Goal: Task Accomplishment & Management: Manage account settings

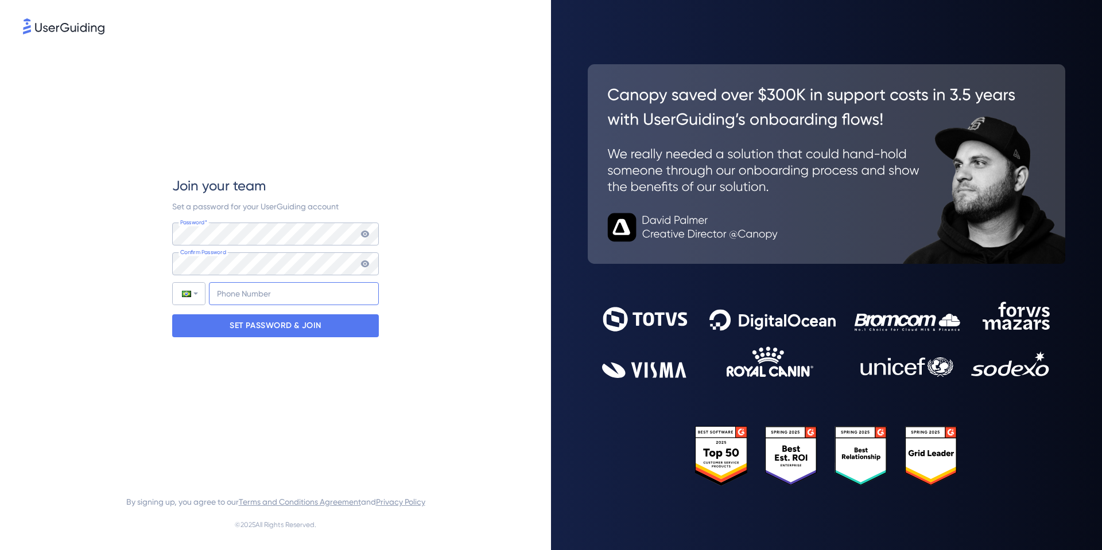
click at [263, 293] on input "+55" at bounding box center [294, 293] width 170 height 23
click at [265, 329] on p "SET PASSWORD & JOIN" at bounding box center [276, 326] width 92 height 18
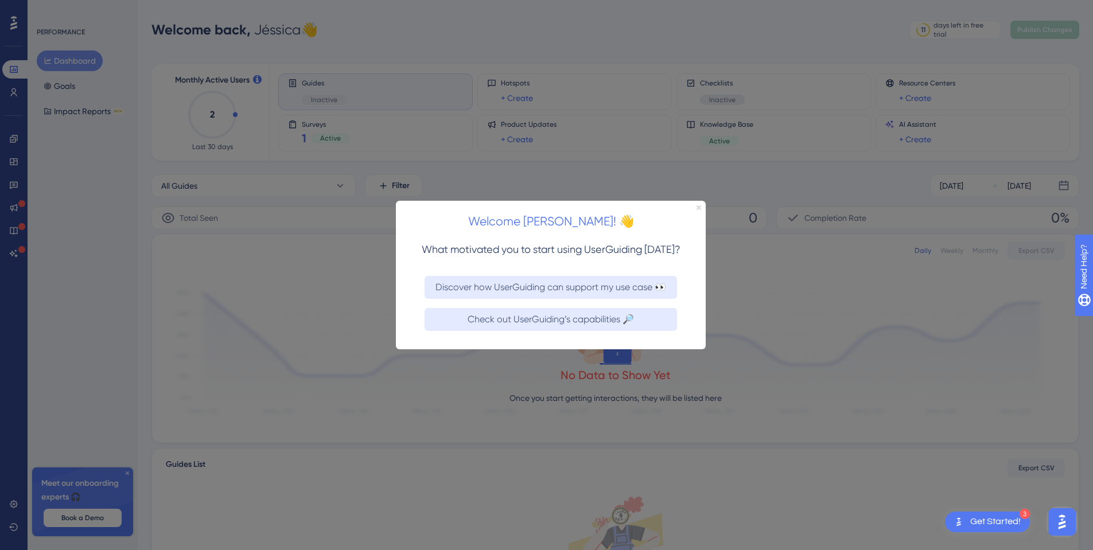
click at [700, 208] on icon "Close Preview" at bounding box center [699, 207] width 5 height 5
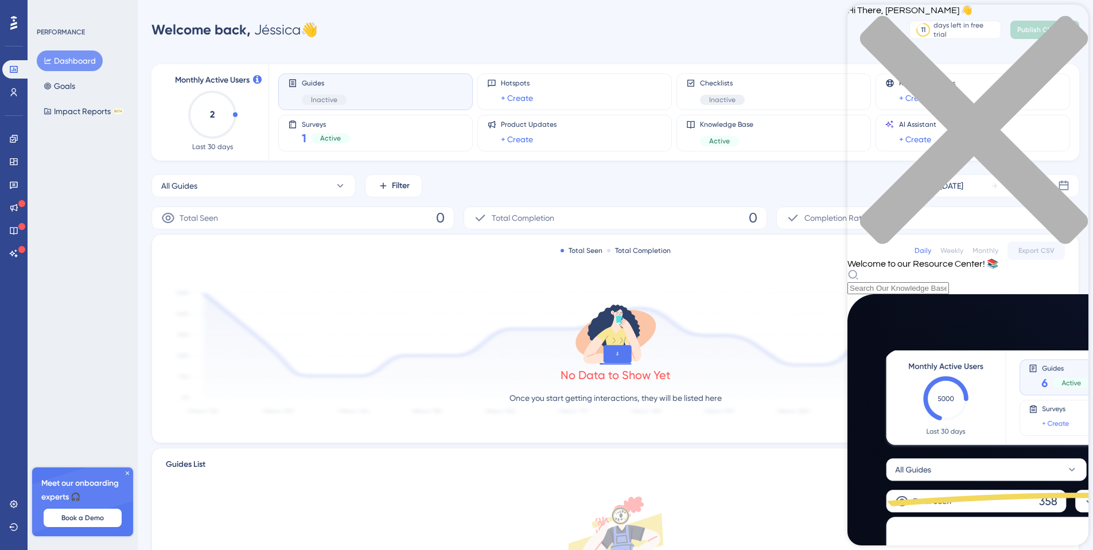
click at [1069, 25] on icon "close resource center" at bounding box center [968, 135] width 241 height 241
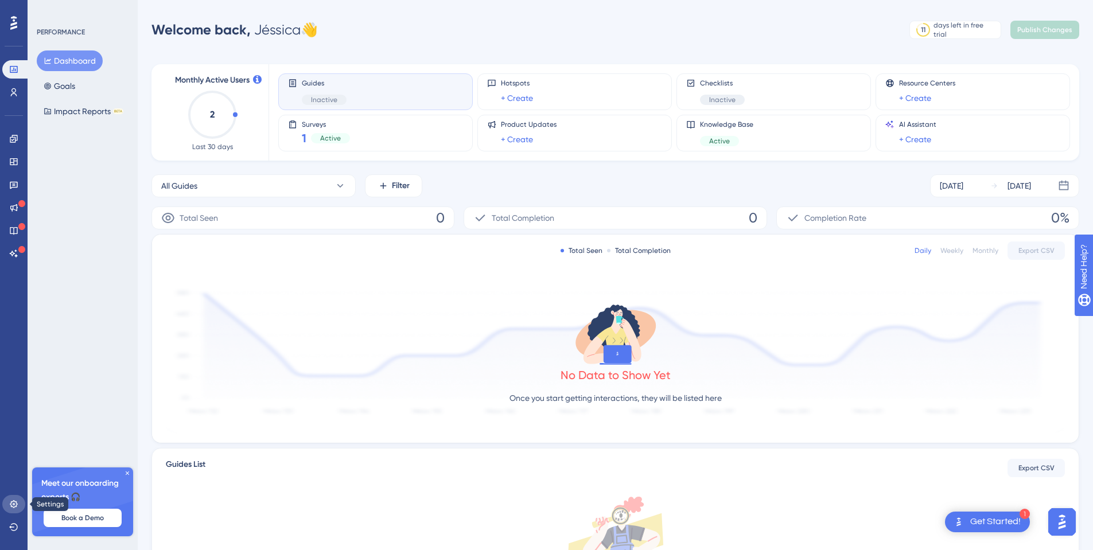
click at [14, 503] on icon at bounding box center [13, 504] width 9 height 9
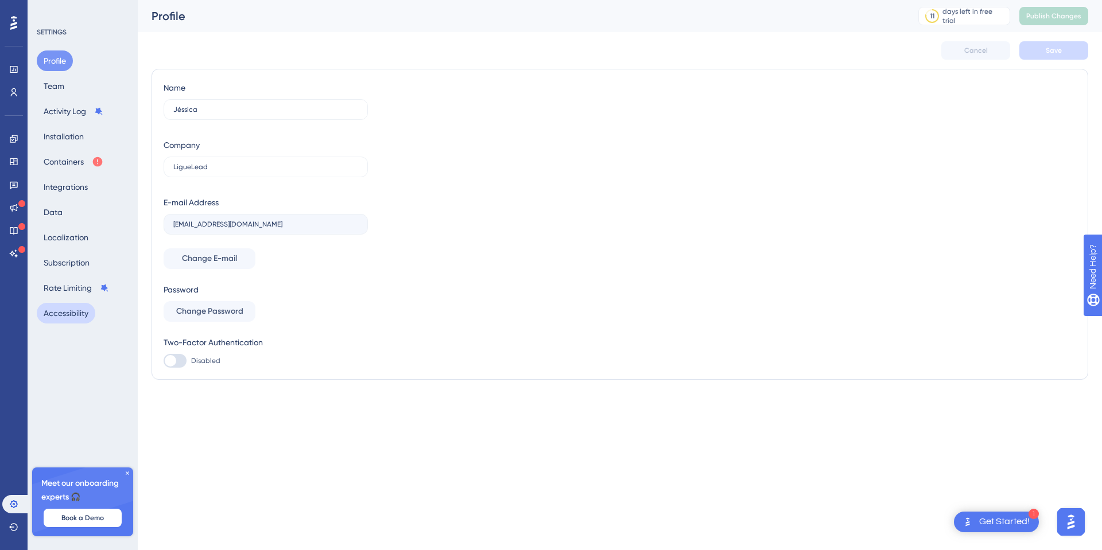
click at [76, 314] on button "Accessibility" at bounding box center [66, 313] width 59 height 21
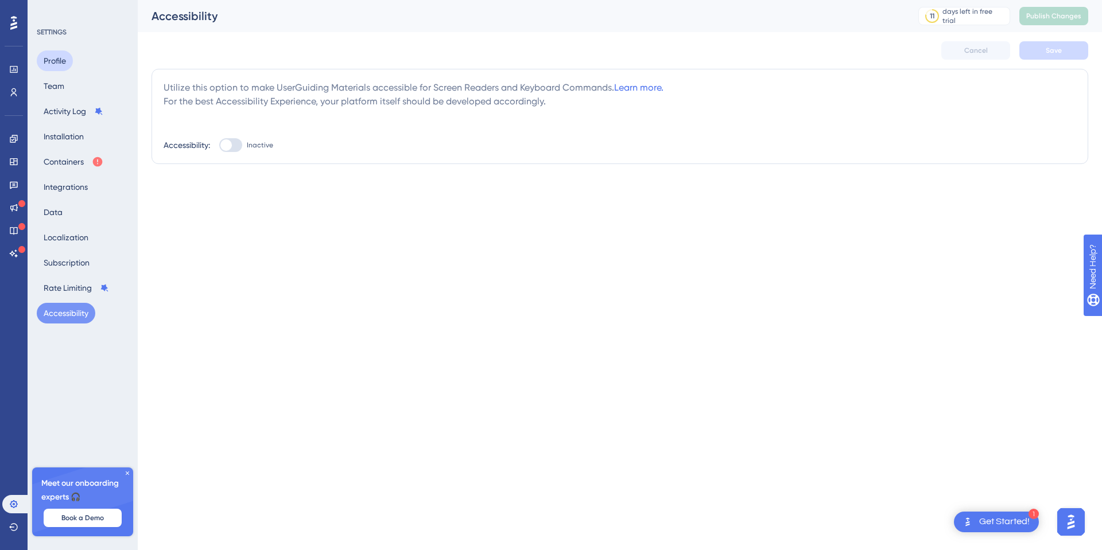
click at [53, 60] on button "Profile" at bounding box center [55, 61] width 36 height 21
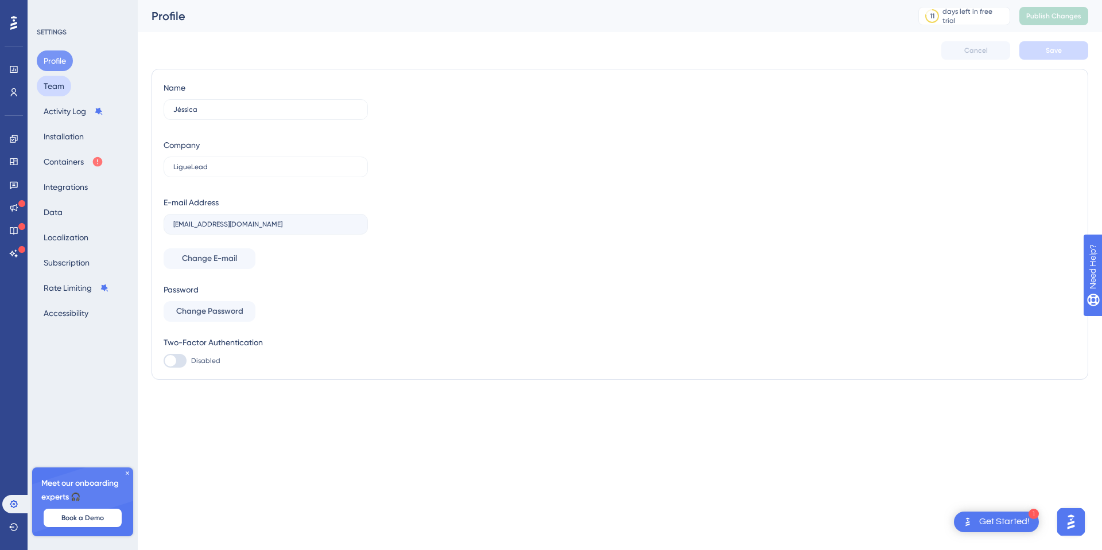
click at [52, 84] on button "Team" at bounding box center [54, 86] width 34 height 21
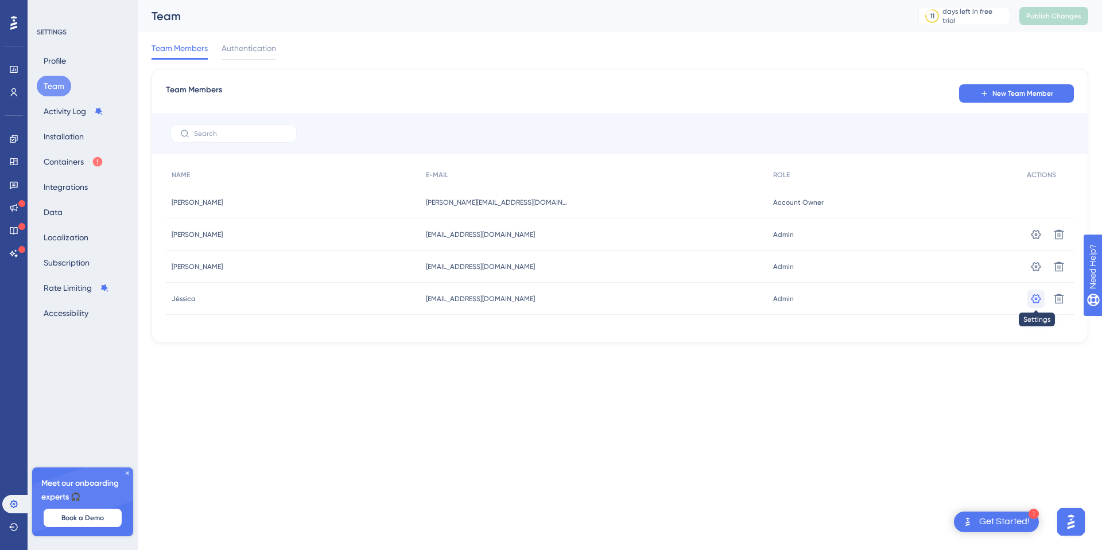
click at [1036, 240] on icon at bounding box center [1035, 234] width 11 height 11
click at [57, 139] on button "Installation" at bounding box center [64, 136] width 54 height 21
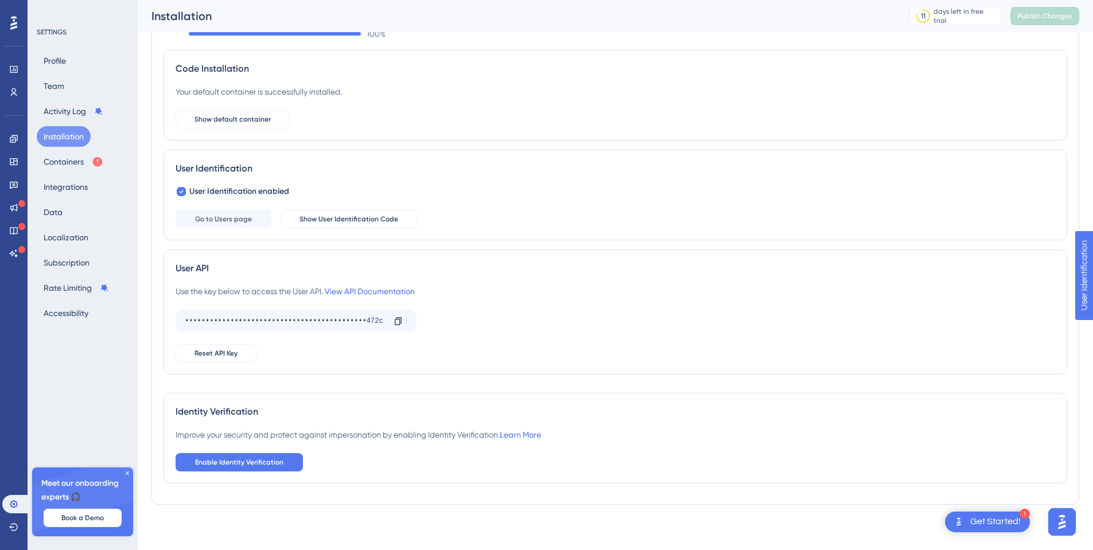
scroll to position [55, 0]
click at [57, 165] on button "Containers" at bounding box center [73, 162] width 73 height 21
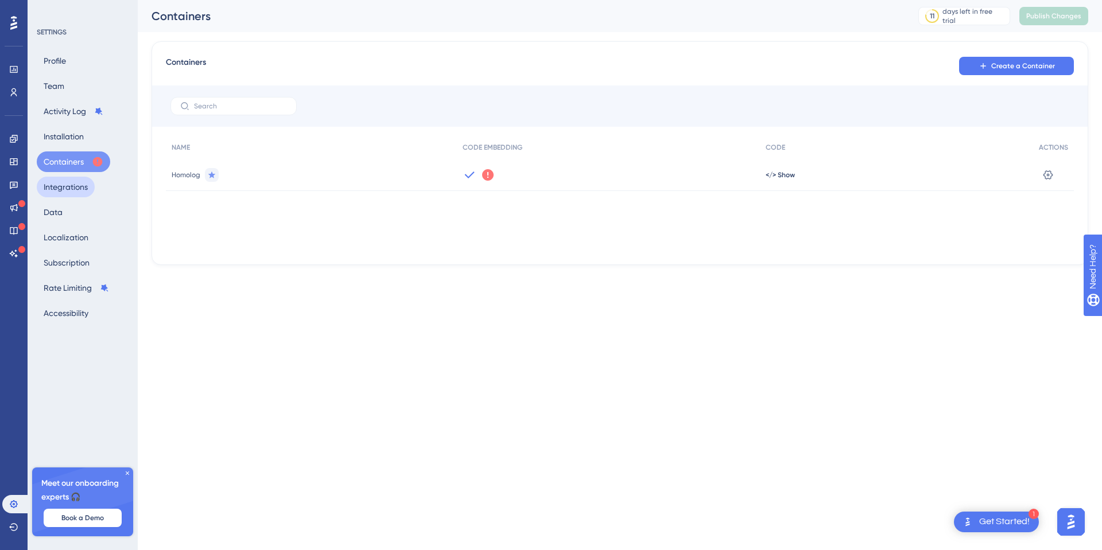
click at [54, 192] on button "Integrations" at bounding box center [66, 187] width 58 height 21
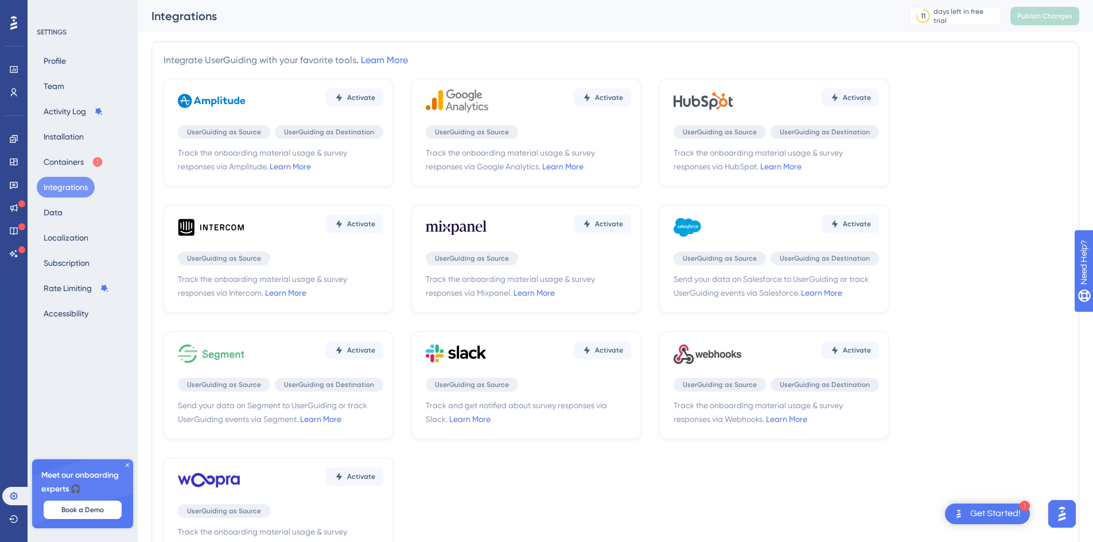
click at [53, 223] on div "Profile Team Activity Log Installation Containers Integrations Data Localizatio…" at bounding box center [83, 187] width 93 height 273
click at [51, 216] on button "Data" at bounding box center [53, 212] width 33 height 21
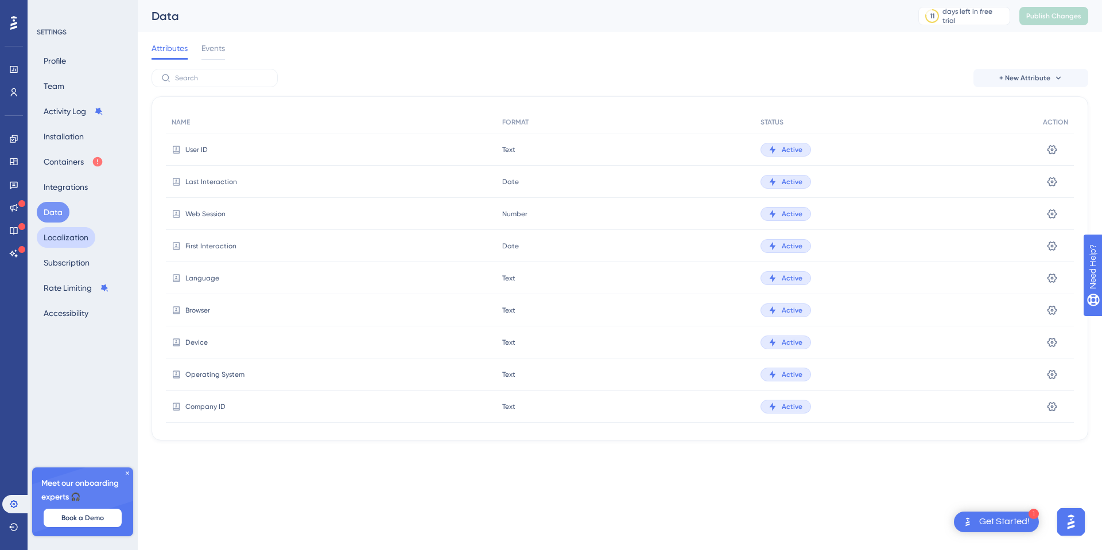
click at [57, 243] on button "Localization" at bounding box center [66, 237] width 59 height 21
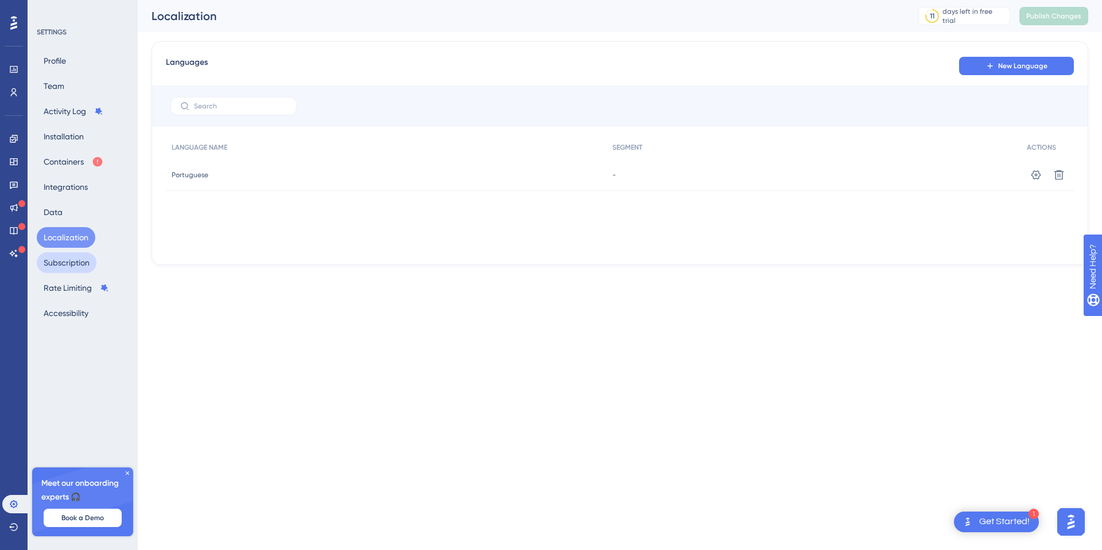
click at [63, 263] on button "Subscription" at bounding box center [67, 263] width 60 height 21
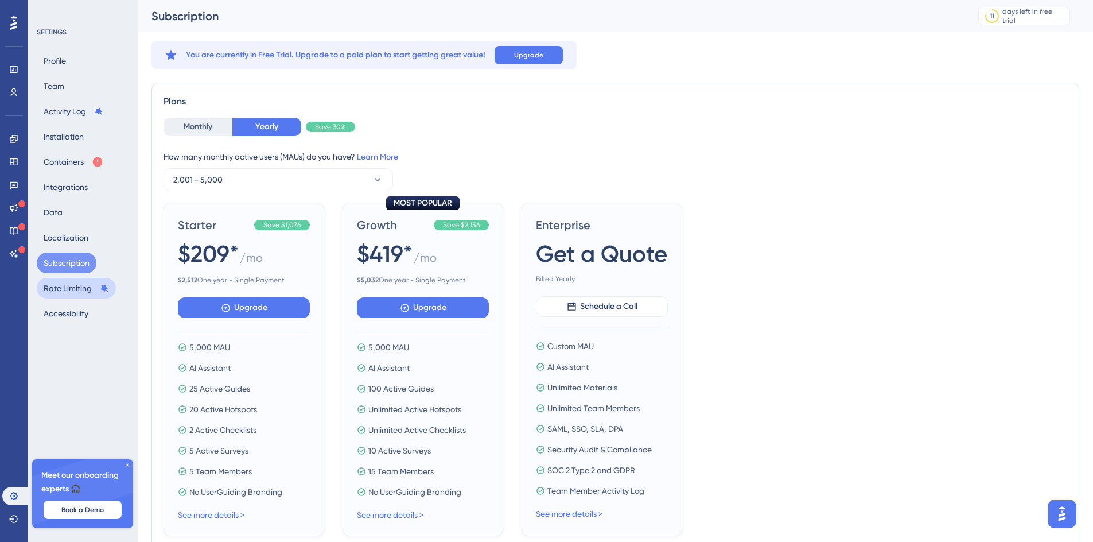
click at [59, 285] on button "Rate Limiting" at bounding box center [76, 288] width 79 height 21
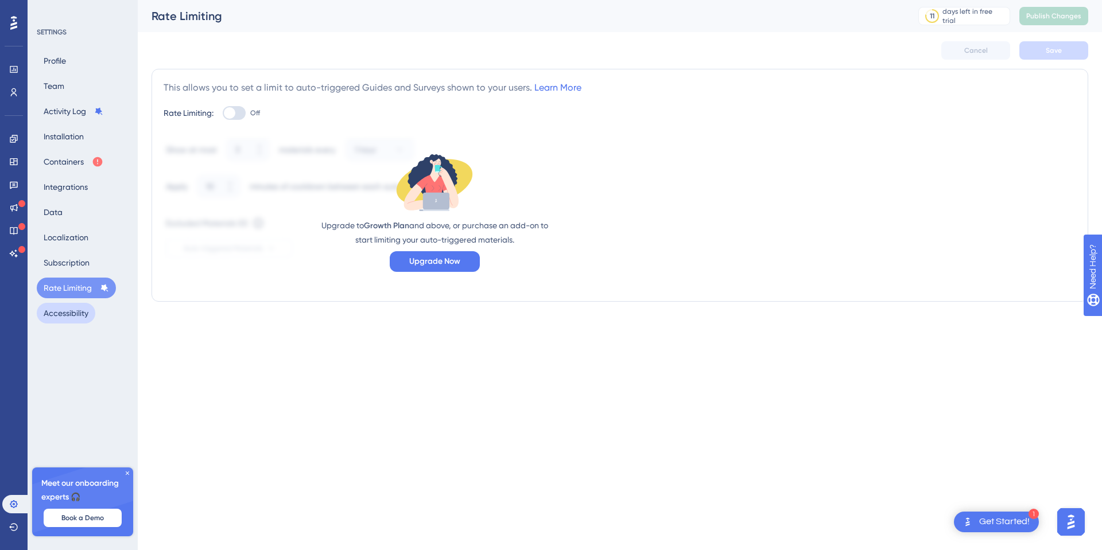
click at [68, 307] on button "Accessibility" at bounding box center [66, 313] width 59 height 21
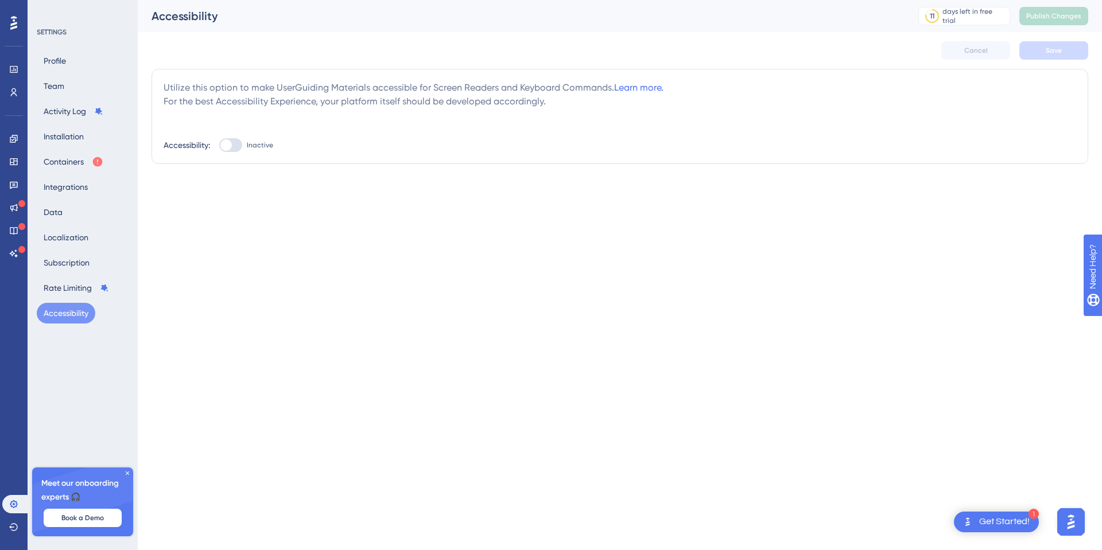
click at [18, 23] on div at bounding box center [14, 23] width 18 height 18
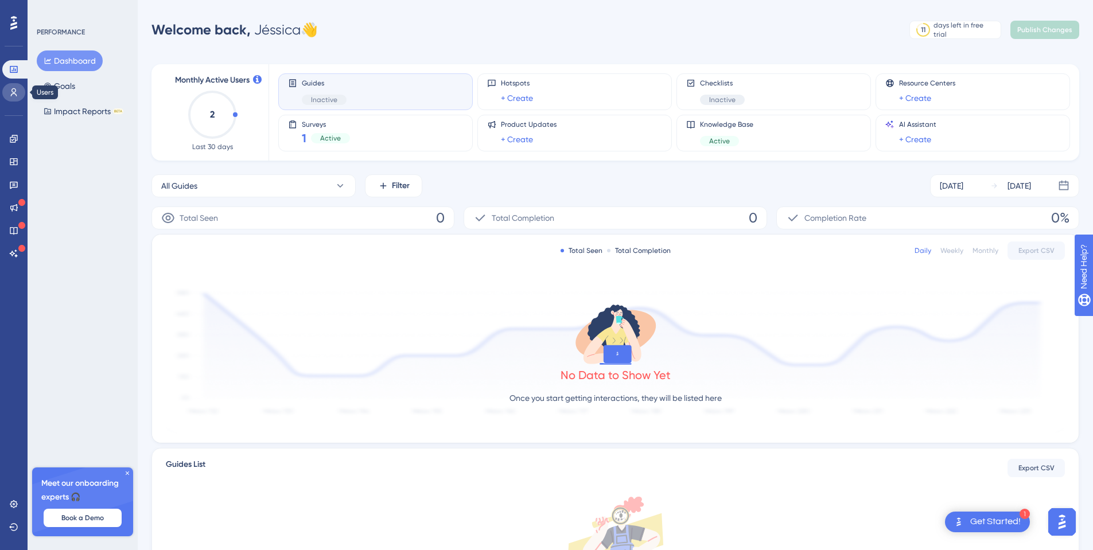
click at [13, 92] on icon at bounding box center [13, 92] width 9 height 9
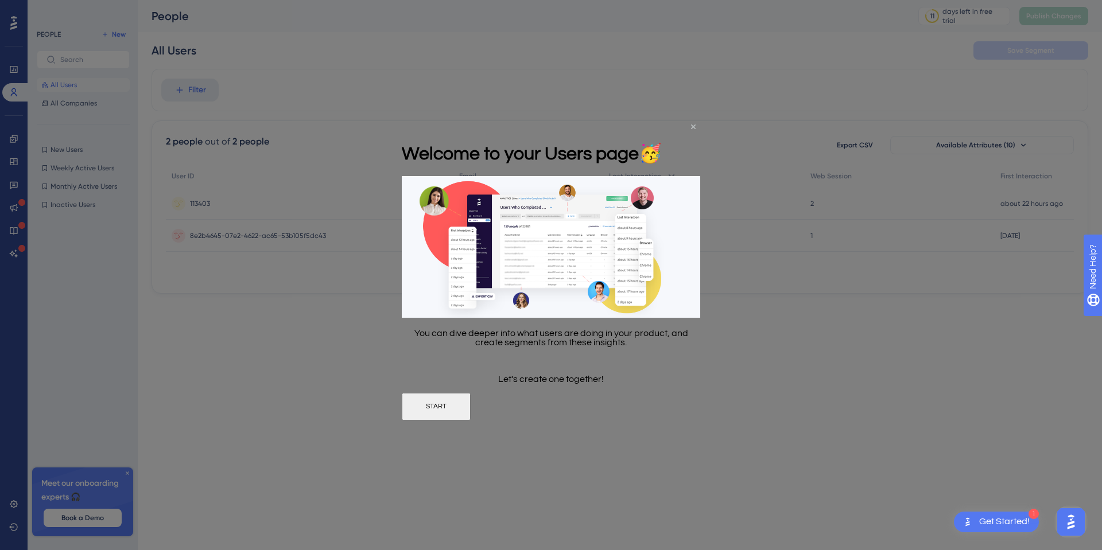
click at [693, 127] on icon "Close Preview" at bounding box center [693, 126] width 5 height 5
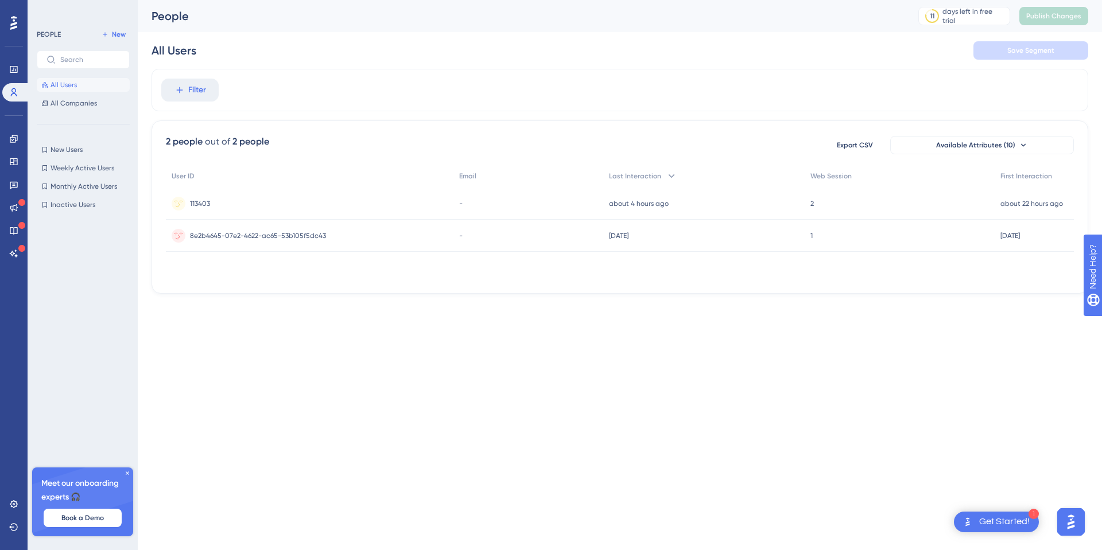
drag, startPoint x: 569, startPoint y: 312, endPoint x: 568, endPoint y: 305, distance: 7.7
click at [570, 312] on div "Performance Users Engagement Widgets Feedback Product Updates Knowledge Base AI…" at bounding box center [551, 165] width 1102 height 331
click at [11, 95] on icon at bounding box center [13, 92] width 9 height 9
click at [18, 506] on link at bounding box center [13, 504] width 23 height 18
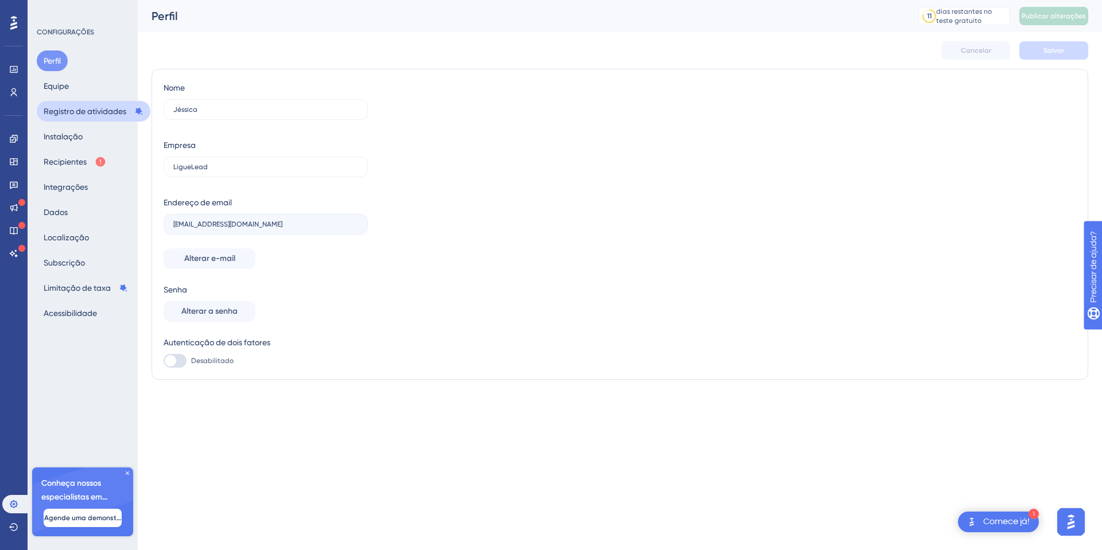
click at [76, 111] on font "Registro de atividades" at bounding box center [85, 111] width 83 height 9
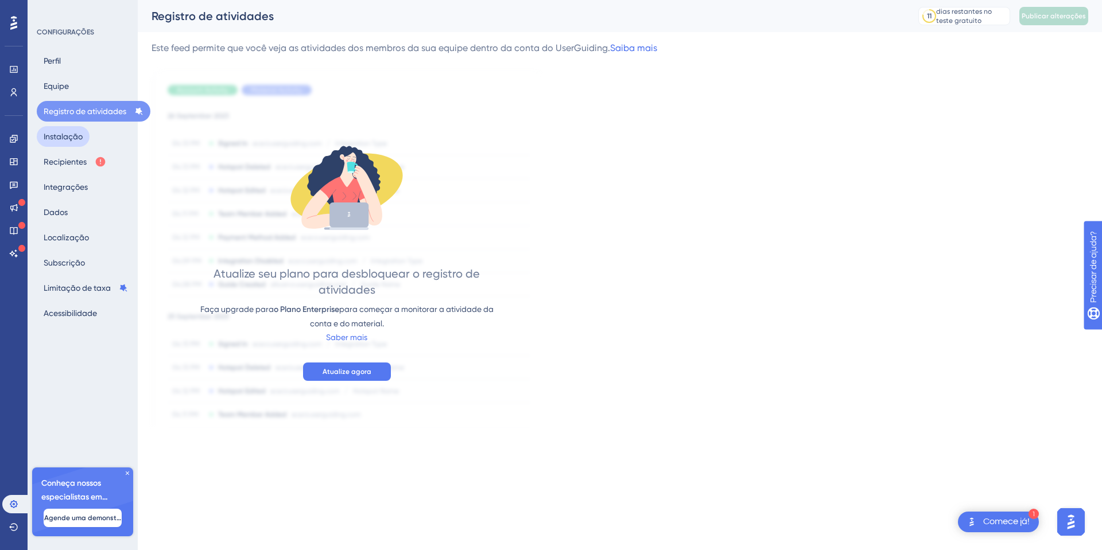
click at [71, 139] on font "Instalação" at bounding box center [63, 136] width 39 height 9
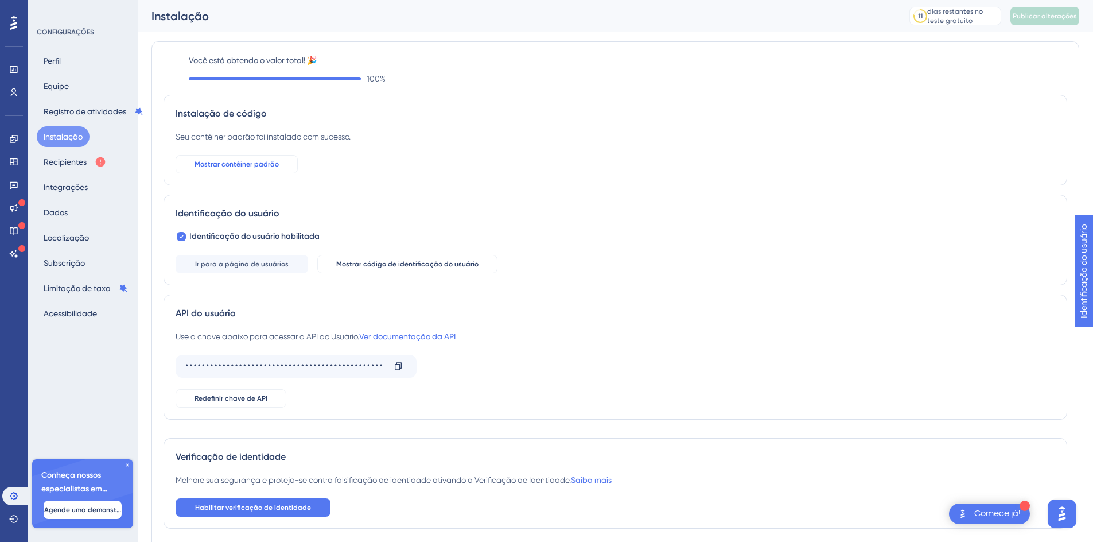
click at [269, 161] on font "Mostrar contêiner padrão" at bounding box center [237, 164] width 84 height 8
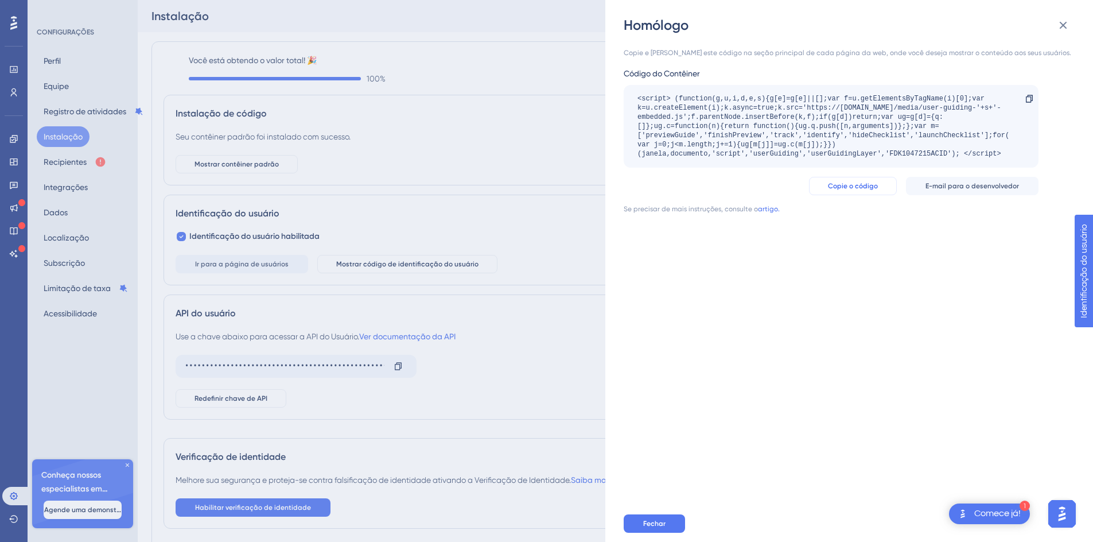
click at [864, 188] on font "Copie o código" at bounding box center [853, 186] width 50 height 8
click at [766, 208] on font "artigo." at bounding box center [769, 209] width 22 height 8
click at [1062, 29] on icon at bounding box center [1064, 25] width 14 height 14
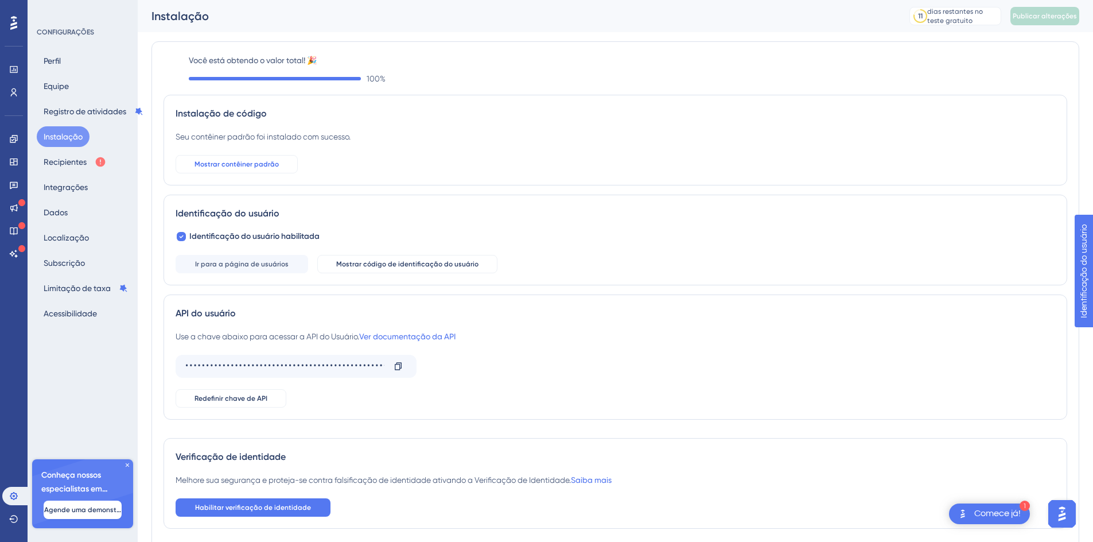
click at [261, 165] on font "Mostrar contêiner padrão" at bounding box center [237, 164] width 84 height 8
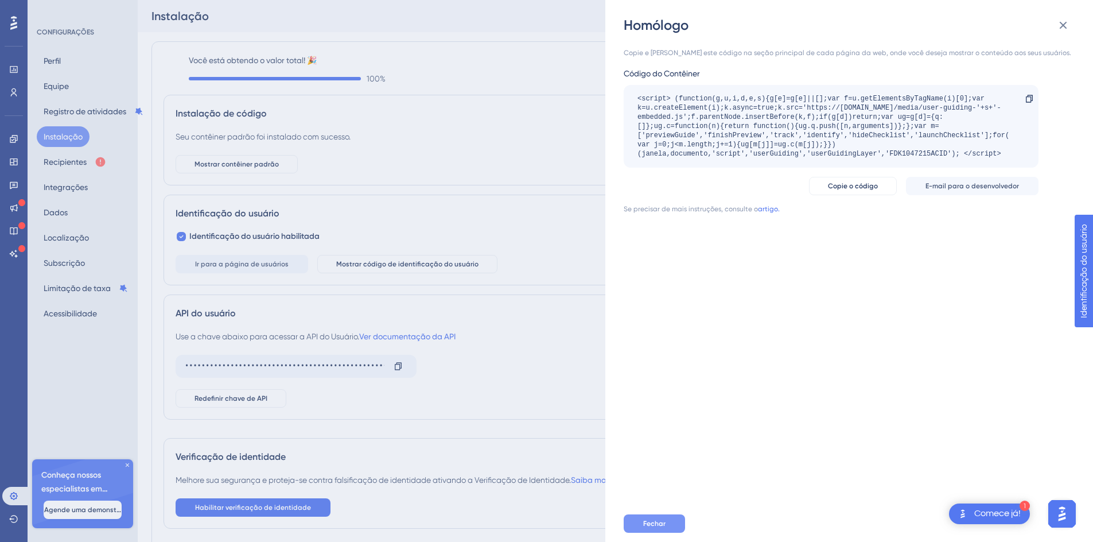
click at [642, 531] on button "Fechar" at bounding box center [654, 523] width 61 height 18
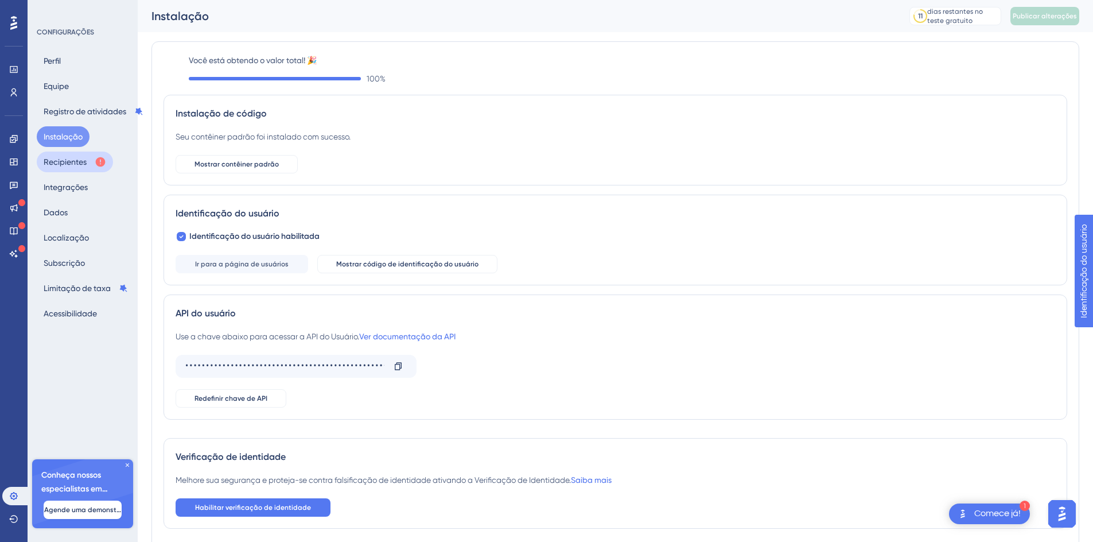
click at [72, 165] on font "Recipientes" at bounding box center [65, 161] width 43 height 9
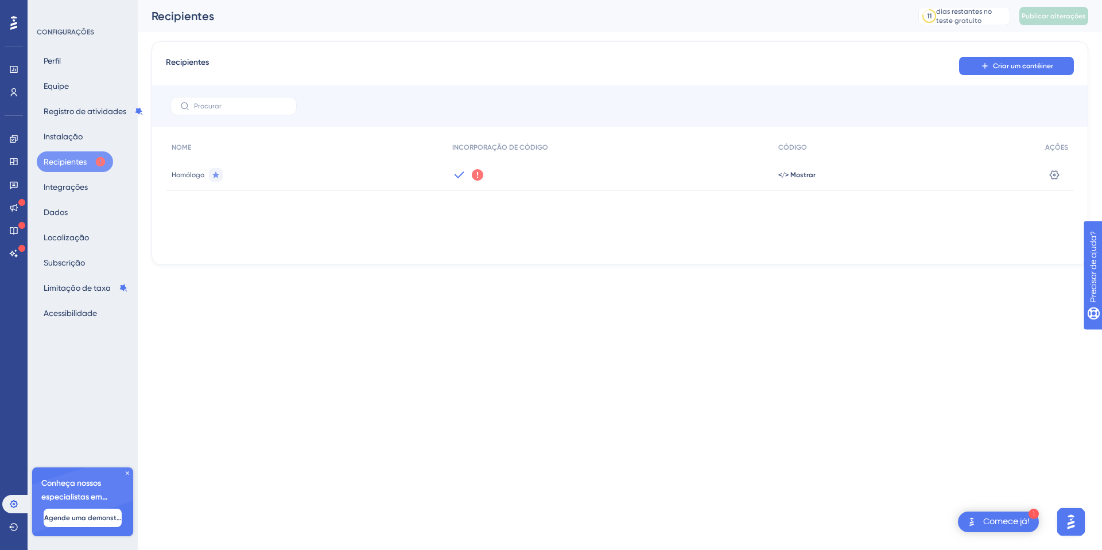
click at [476, 176] on icon at bounding box center [477, 174] width 11 height 11
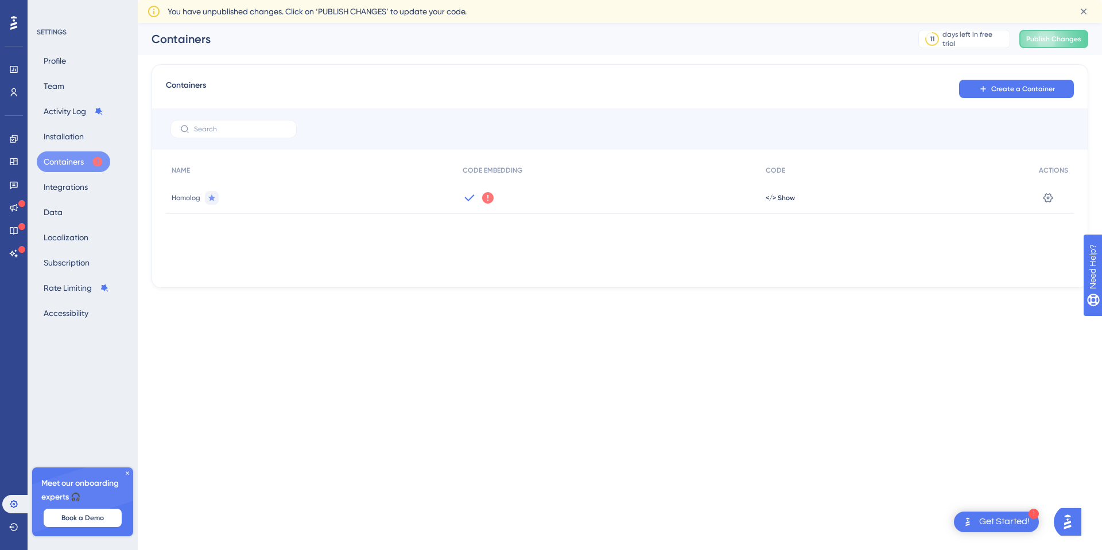
drag, startPoint x: 570, startPoint y: 359, endPoint x: 570, endPoint y: 350, distance: 9.2
click at [570, 0] on html "1 Get Started! Performance Users Engagement Widgets Feedback Product Updates Kn…" at bounding box center [551, 0] width 1102 height 0
click at [1042, 40] on span "Publish Changes" at bounding box center [1053, 38] width 55 height 9
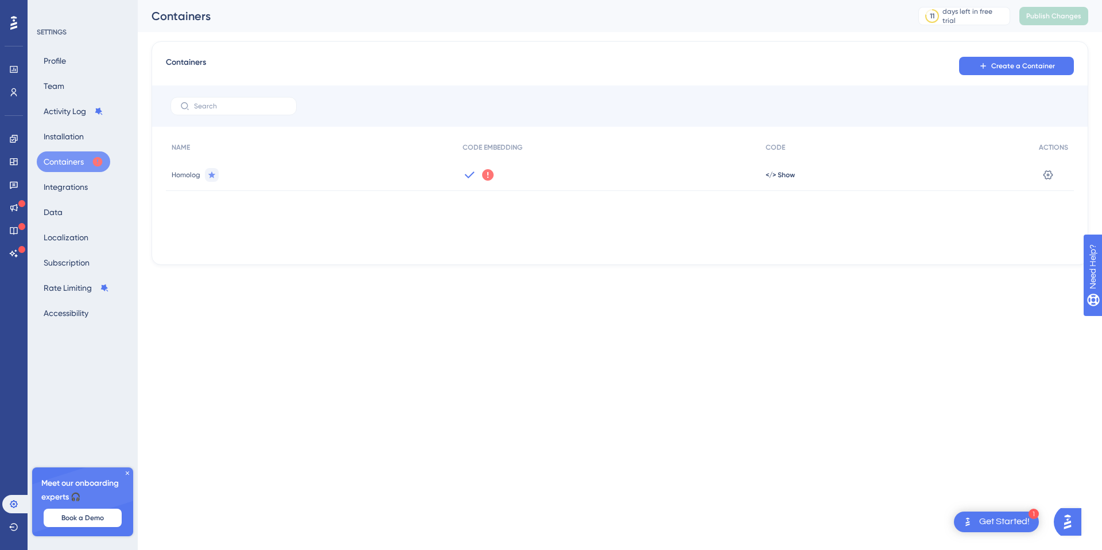
click at [489, 168] on icon at bounding box center [488, 175] width 14 height 14
click at [641, 0] on html "1 Get Started! Performance Users Engagement Widgets Feedback Product Updates Kn…" at bounding box center [551, 0] width 1102 height 0
click at [487, 178] on icon at bounding box center [487, 174] width 11 height 11
click at [529, 204] on link "Learn More" at bounding box center [529, 200] width 36 height 9
click at [766, 177] on span "</> Show" at bounding box center [780, 174] width 29 height 9
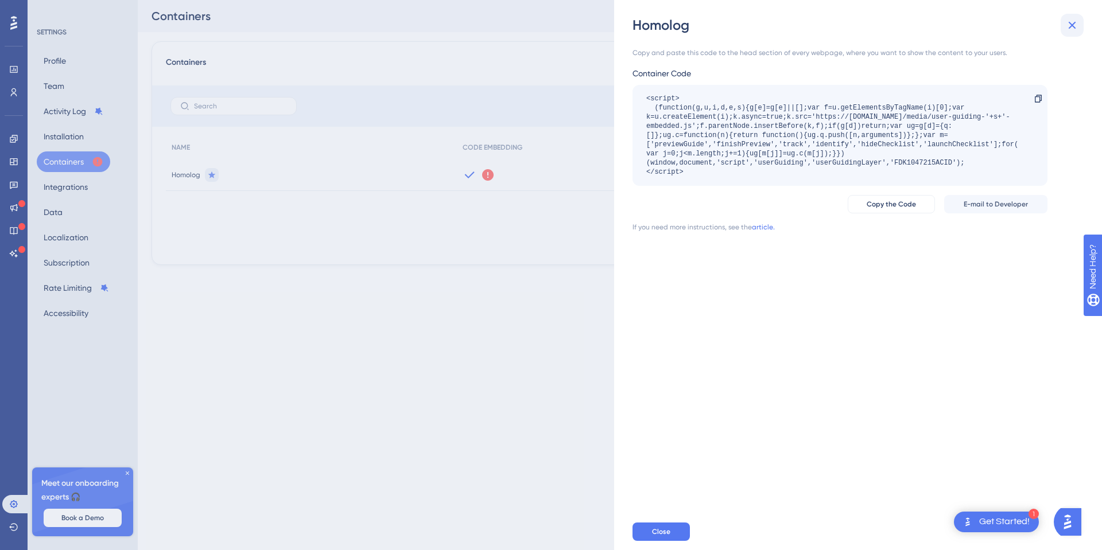
click at [1069, 23] on icon at bounding box center [1072, 25] width 14 height 14
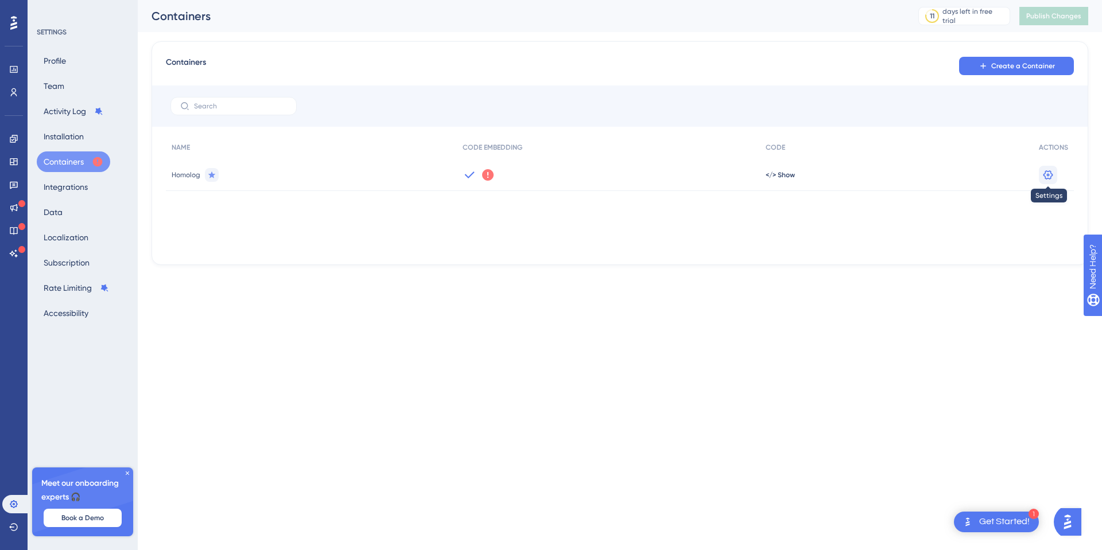
click at [1052, 181] on button at bounding box center [1048, 175] width 18 height 18
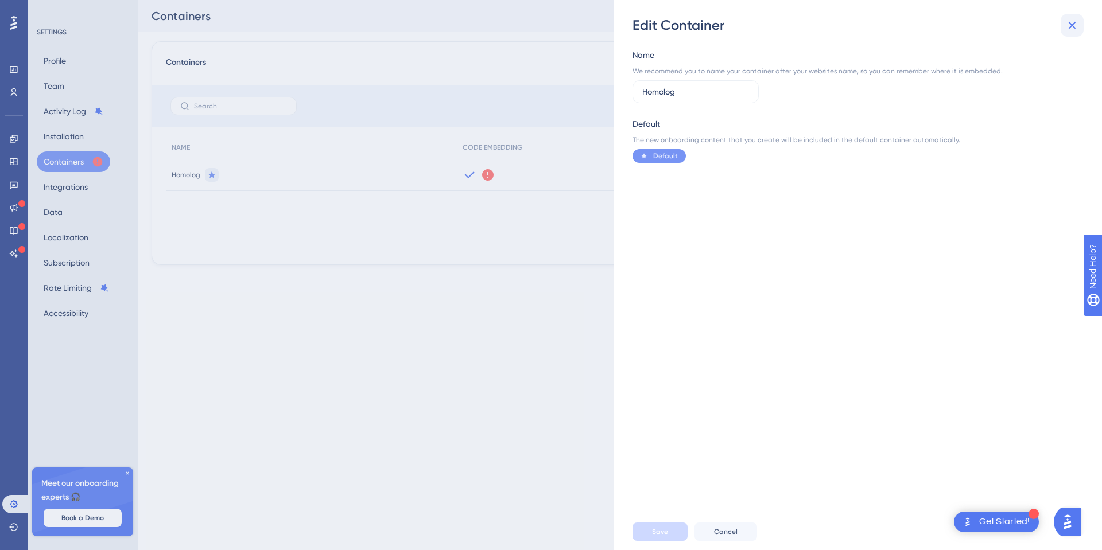
click at [1074, 22] on icon at bounding box center [1072, 25] width 7 height 7
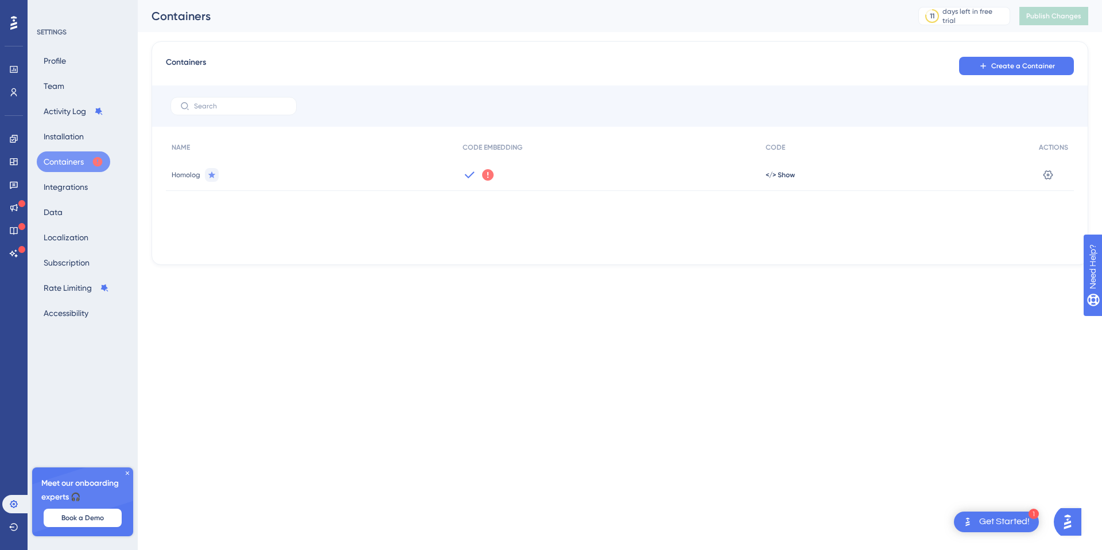
click at [486, 174] on icon at bounding box center [487, 174] width 11 height 11
click at [529, 200] on link "Learn More" at bounding box center [529, 200] width 36 height 9
click at [371, 73] on div "Containers Create a Container" at bounding box center [620, 66] width 908 height 21
click at [1051, 174] on icon at bounding box center [1047, 174] width 11 height 11
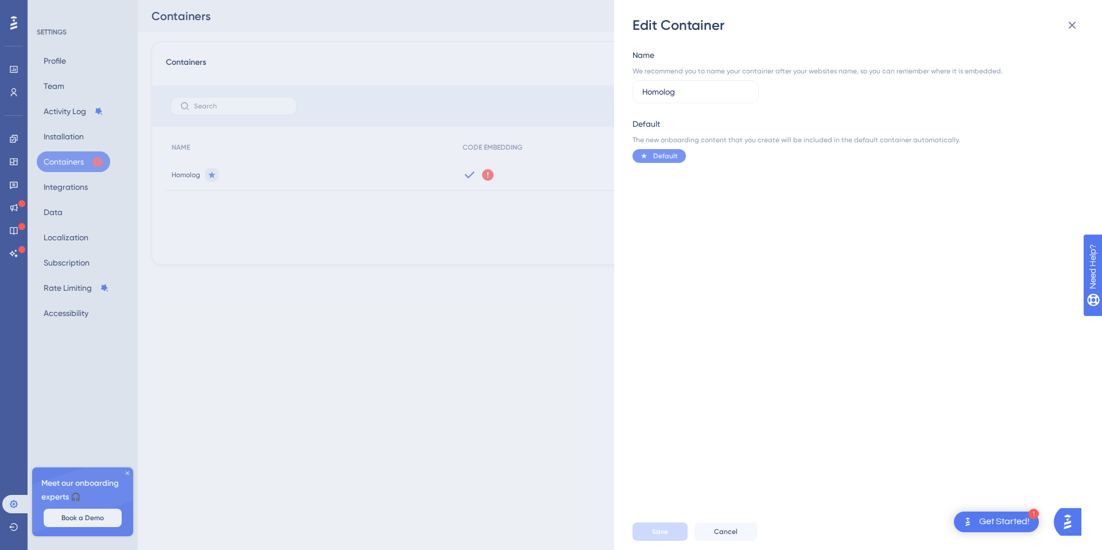
click at [658, 154] on span "Default" at bounding box center [665, 156] width 25 height 9
click at [707, 534] on button "Cancel" at bounding box center [725, 532] width 63 height 18
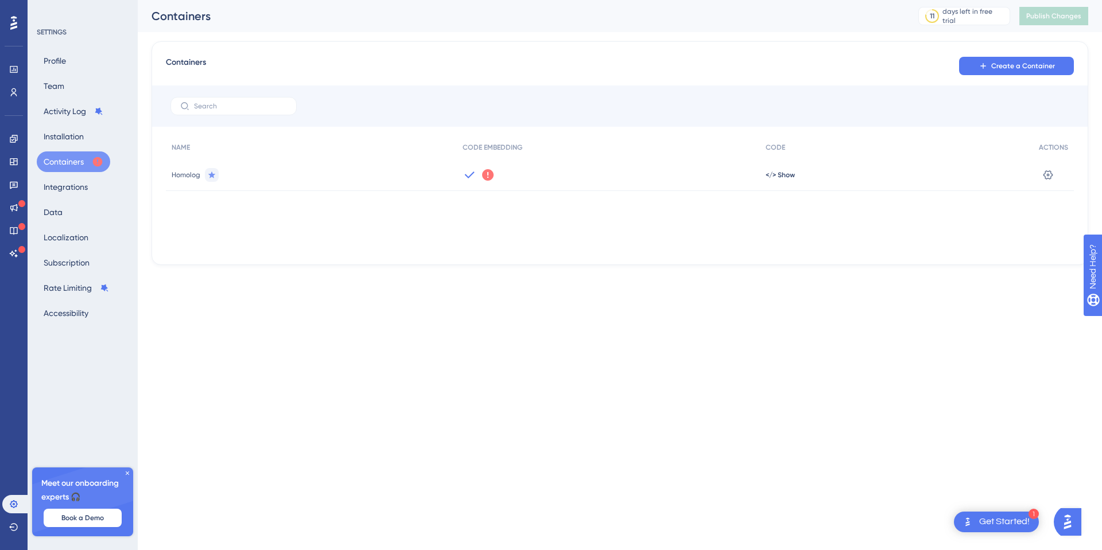
click at [487, 173] on icon at bounding box center [488, 175] width 14 height 14
click at [1036, 71] on button "Create a Container" at bounding box center [1016, 66] width 115 height 18
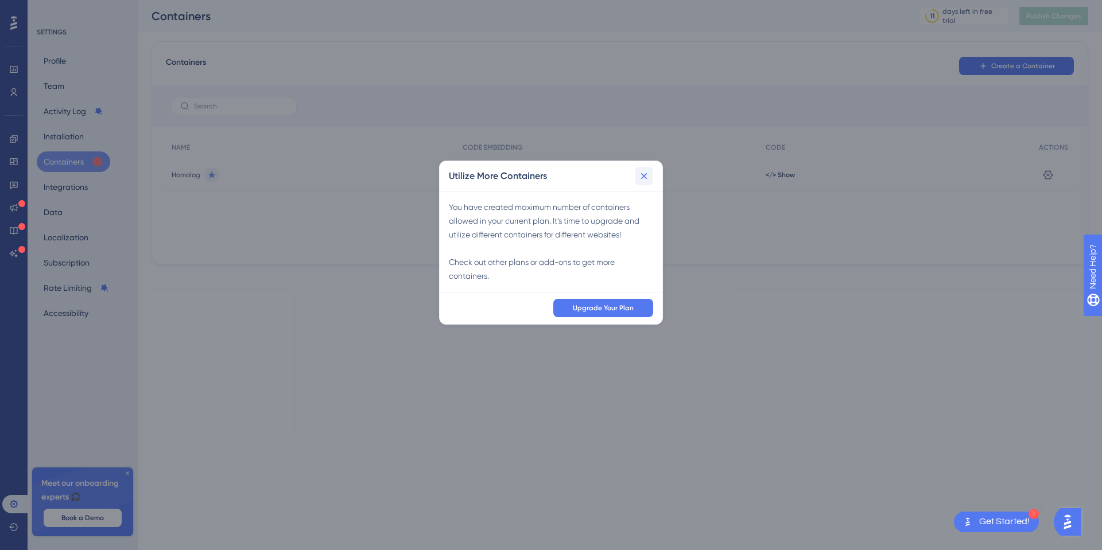
click at [643, 177] on icon at bounding box center [644, 176] width 6 height 6
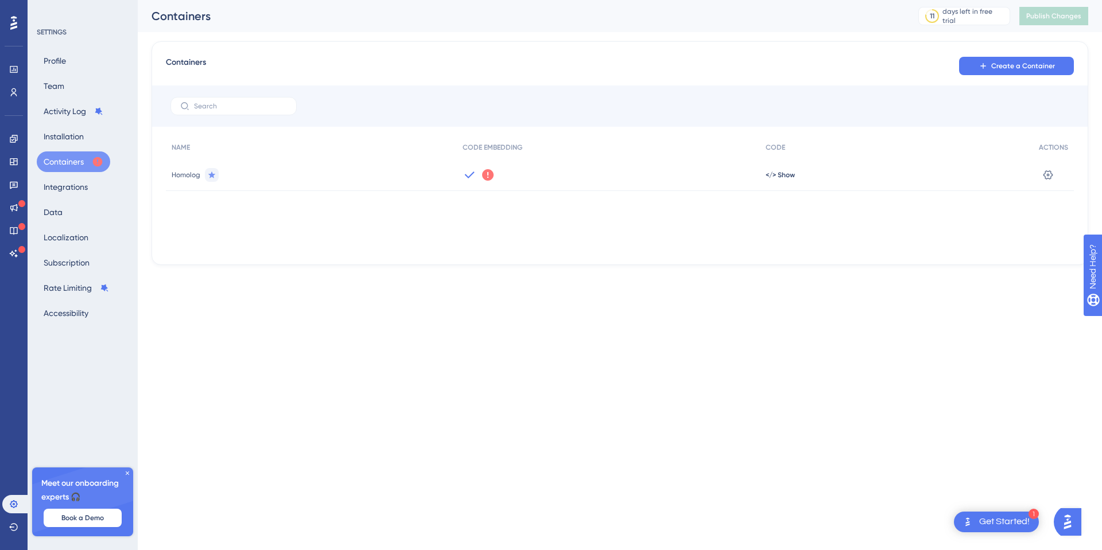
click at [480, 175] on div "We could not detect any activity from this Container Code for a while. Make sur…" at bounding box center [609, 175] width 304 height 32
click at [212, 176] on icon at bounding box center [211, 174] width 7 height 7
click at [14, 208] on icon at bounding box center [13, 207] width 9 height 9
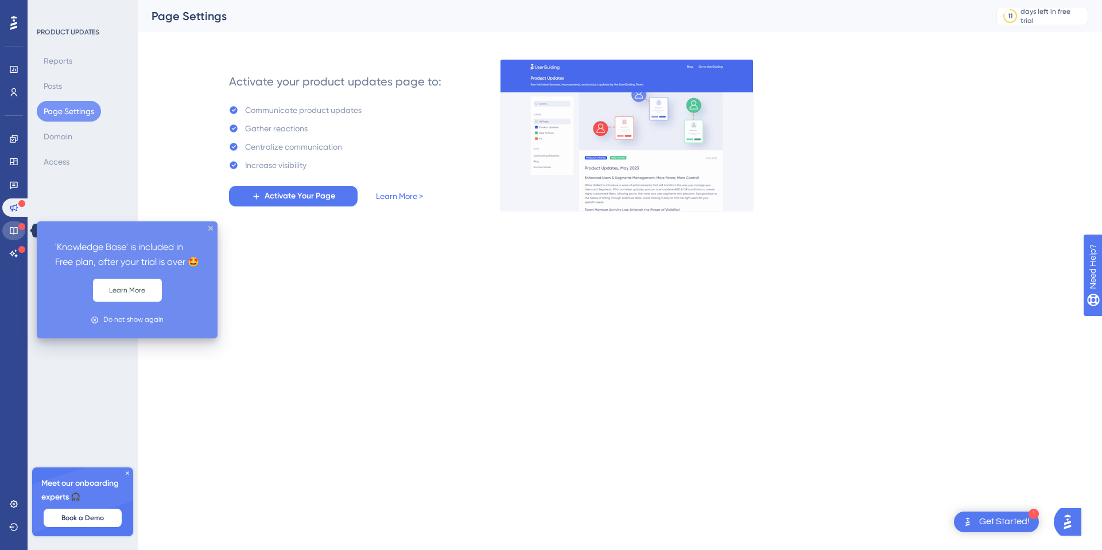
click at [17, 232] on icon at bounding box center [13, 230] width 9 height 9
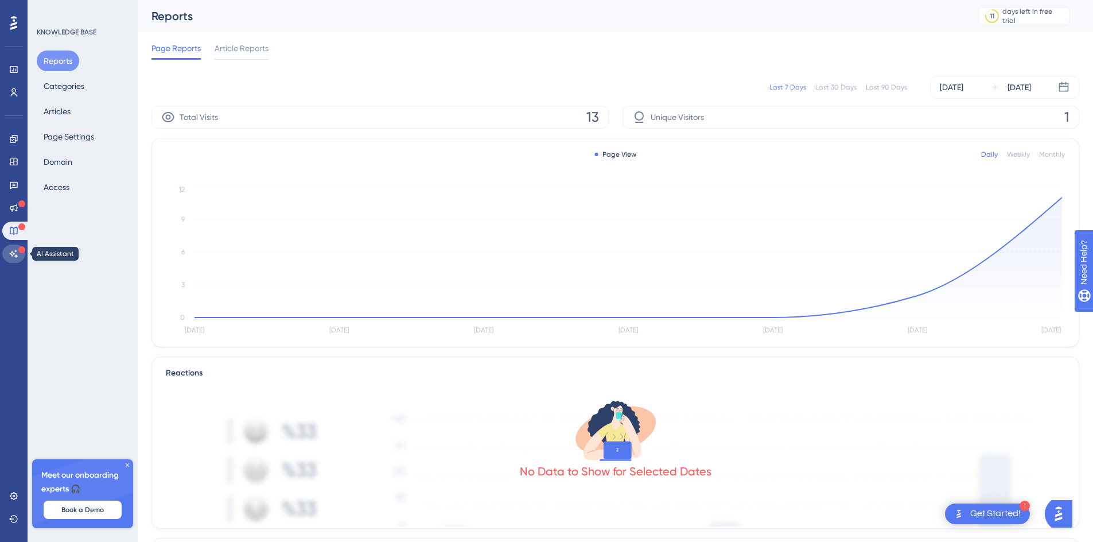
click at [17, 256] on icon at bounding box center [14, 253] width 8 height 7
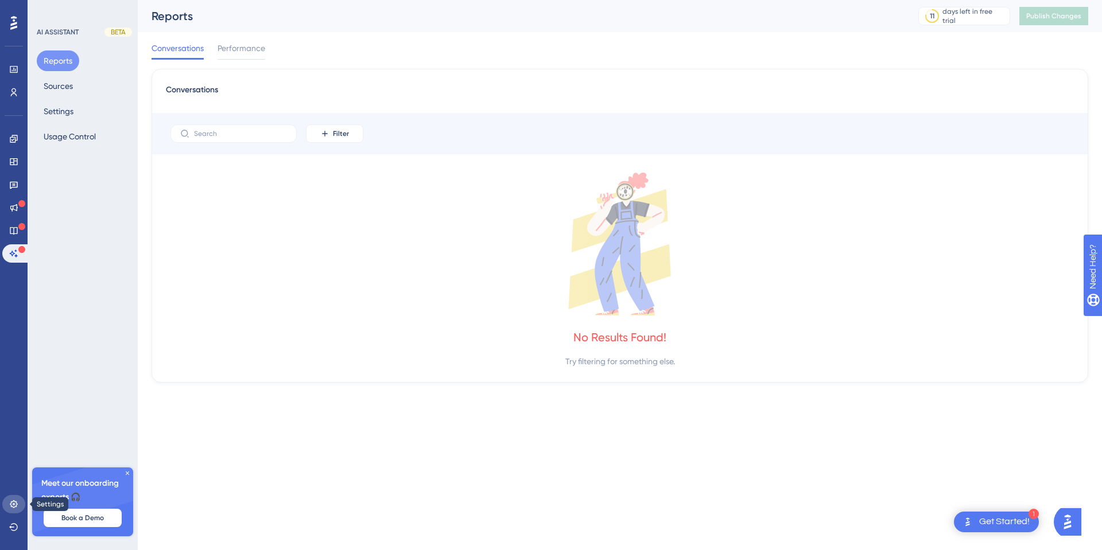
click at [20, 503] on link at bounding box center [13, 504] width 23 height 18
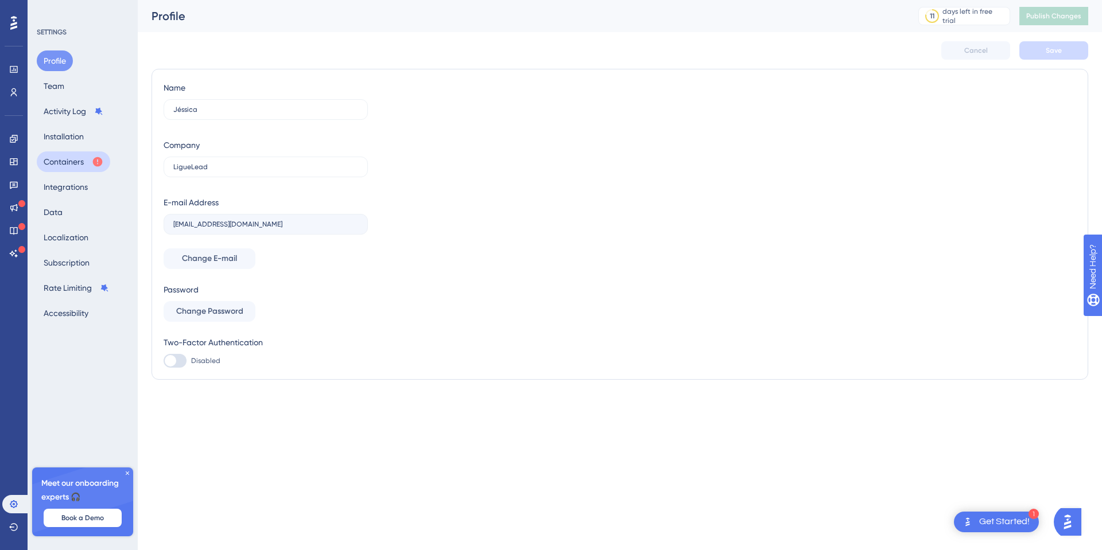
click at [55, 163] on button "Containers" at bounding box center [73, 162] width 73 height 21
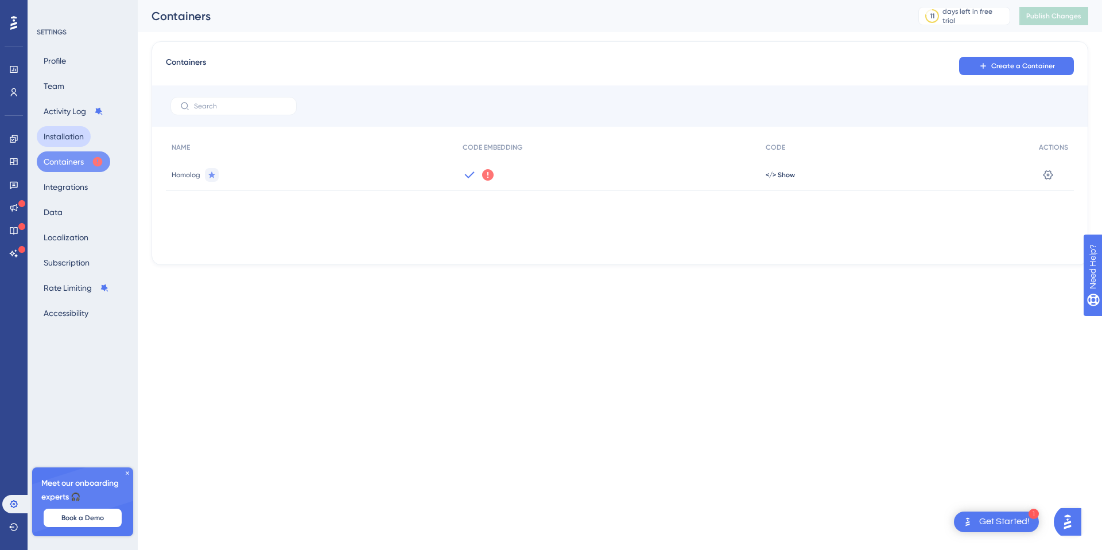
click at [64, 135] on button "Installation" at bounding box center [64, 136] width 54 height 21
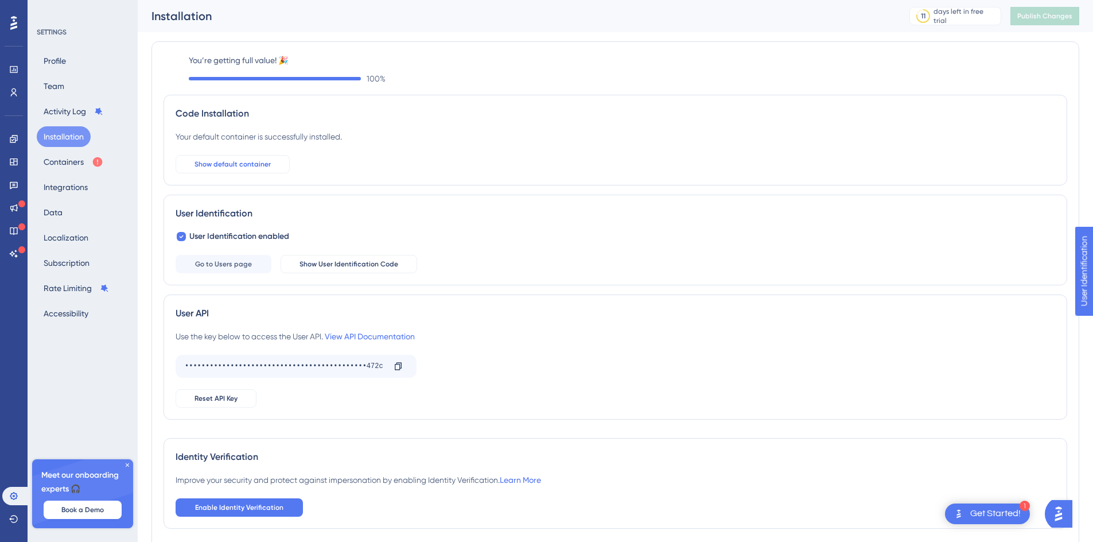
click at [258, 163] on span "Show default container" at bounding box center [233, 164] width 76 height 9
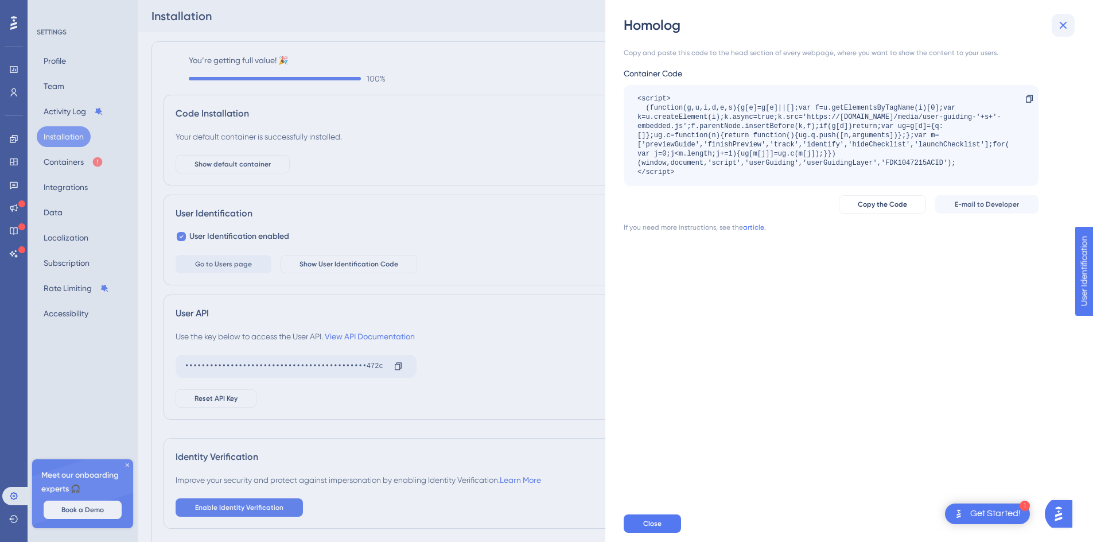
click at [1060, 29] on icon at bounding box center [1064, 25] width 14 height 14
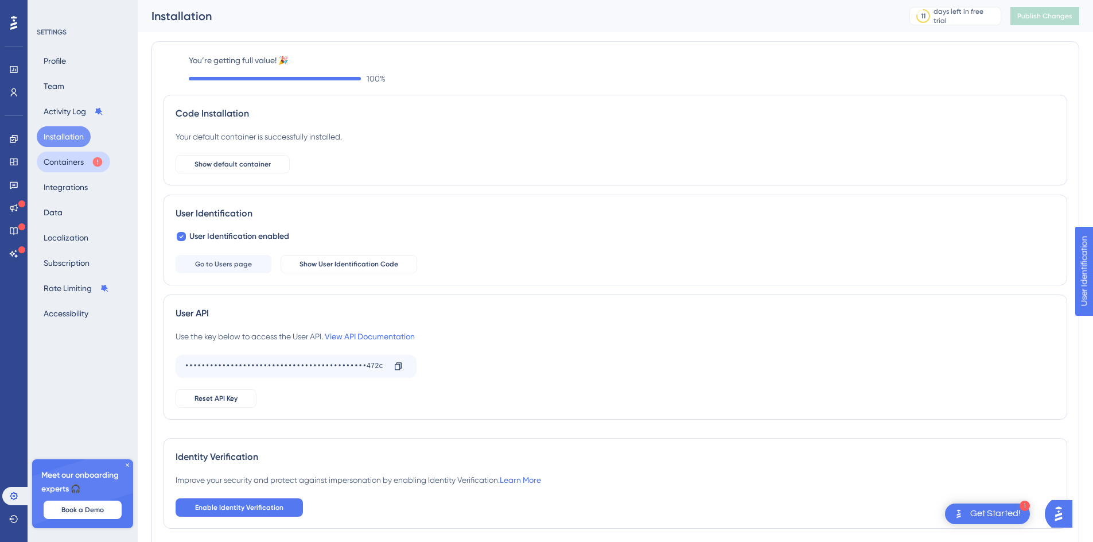
click at [63, 156] on button "Containers" at bounding box center [73, 162] width 73 height 21
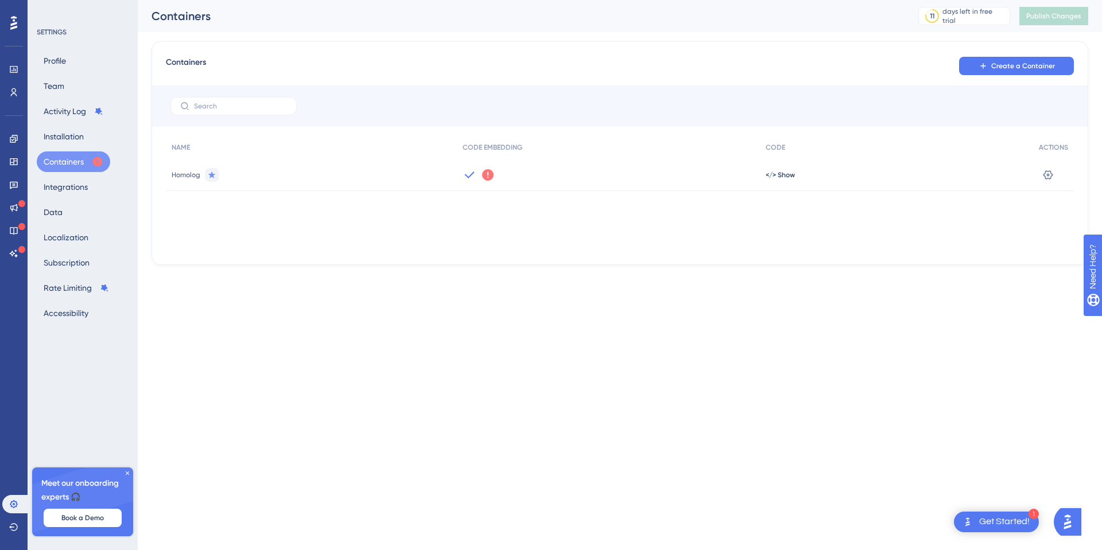
click at [491, 179] on icon at bounding box center [487, 174] width 11 height 11
click at [730, 219] on div "NAME CODE EMBEDDING CODE ACTIONS Homolog We could not detect any activity from …" at bounding box center [620, 193] width 908 height 115
click at [485, 174] on icon at bounding box center [487, 174] width 11 height 11
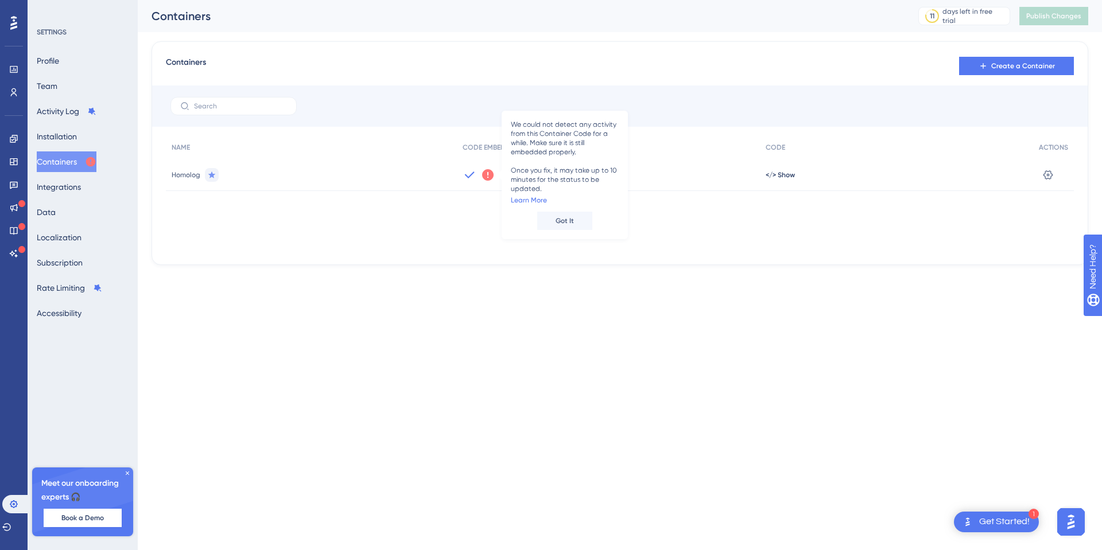
click at [464, 172] on icon at bounding box center [470, 175] width 14 height 14
click at [467, 182] on div "We could not detect any activity from this Container Code for a while. Make sur…" at bounding box center [609, 175] width 304 height 32
click at [73, 132] on button "Installation" at bounding box center [57, 136] width 40 height 21
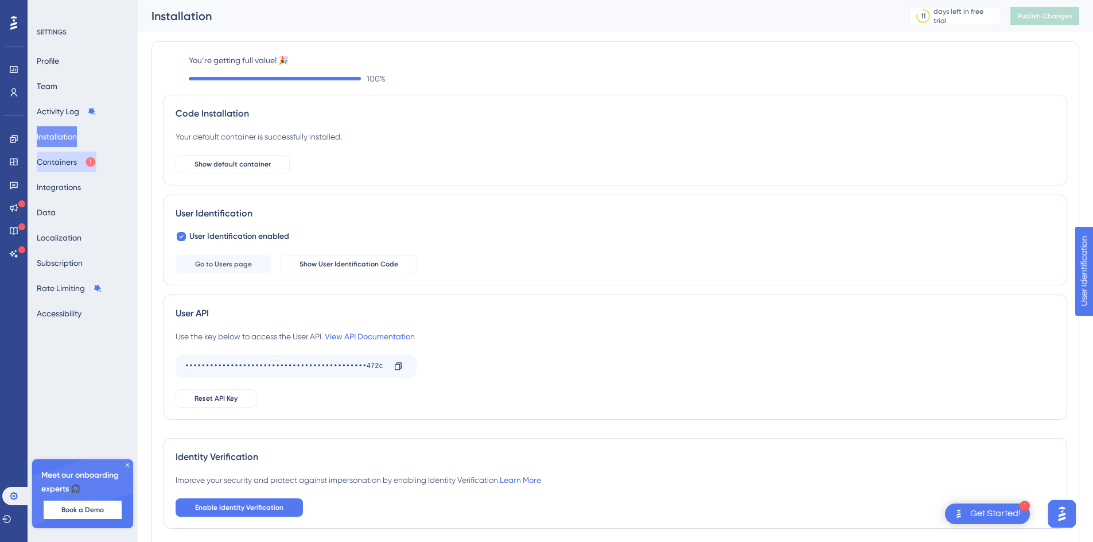
click at [52, 160] on button "Containers" at bounding box center [67, 162] width 60 height 21
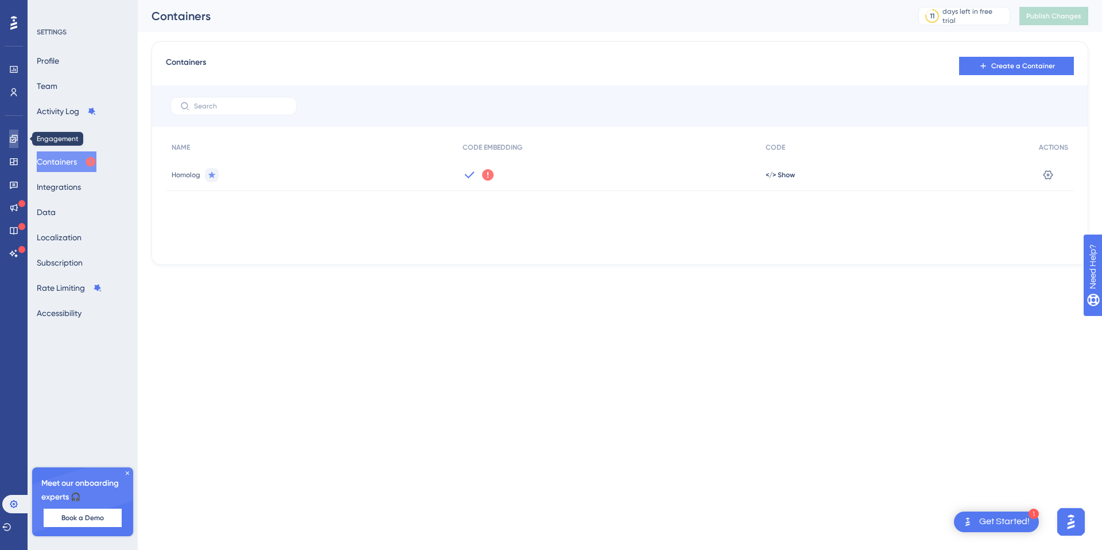
click at [9, 144] on link at bounding box center [13, 139] width 9 height 18
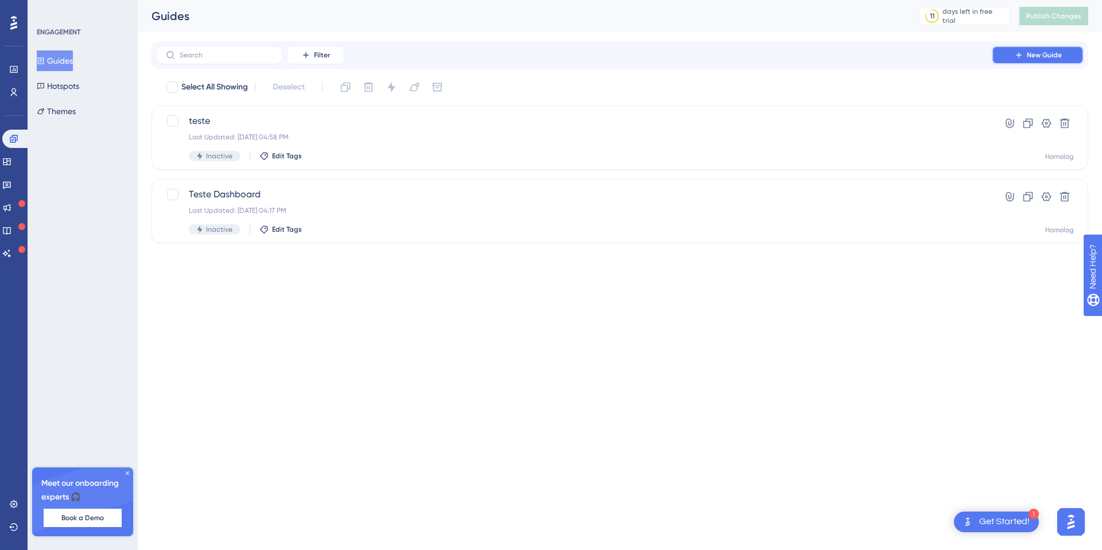
click at [1050, 52] on span "New Guide" at bounding box center [1044, 55] width 35 height 9
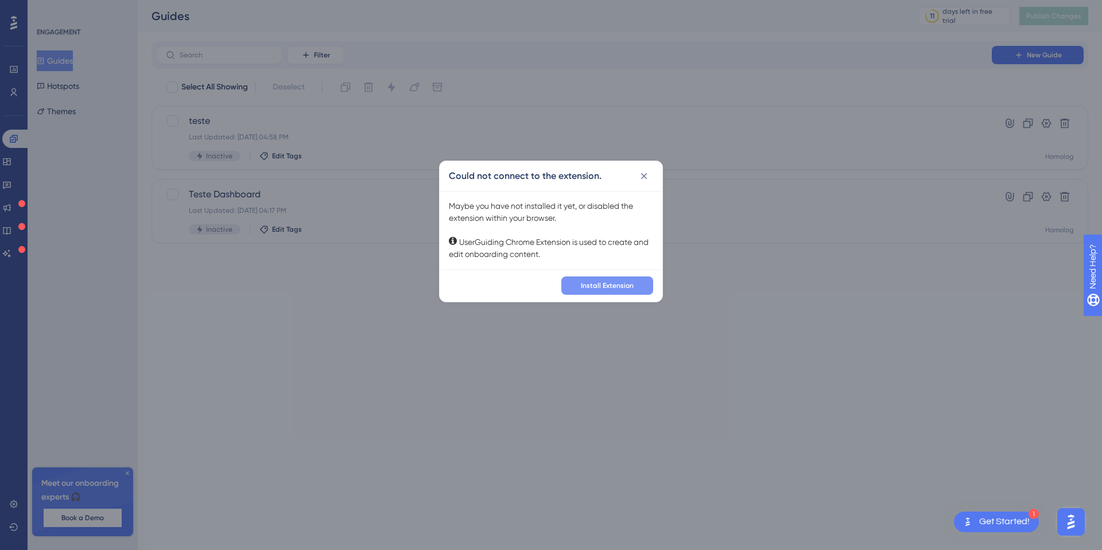
click at [626, 287] on span "Install Extension" at bounding box center [607, 285] width 53 height 9
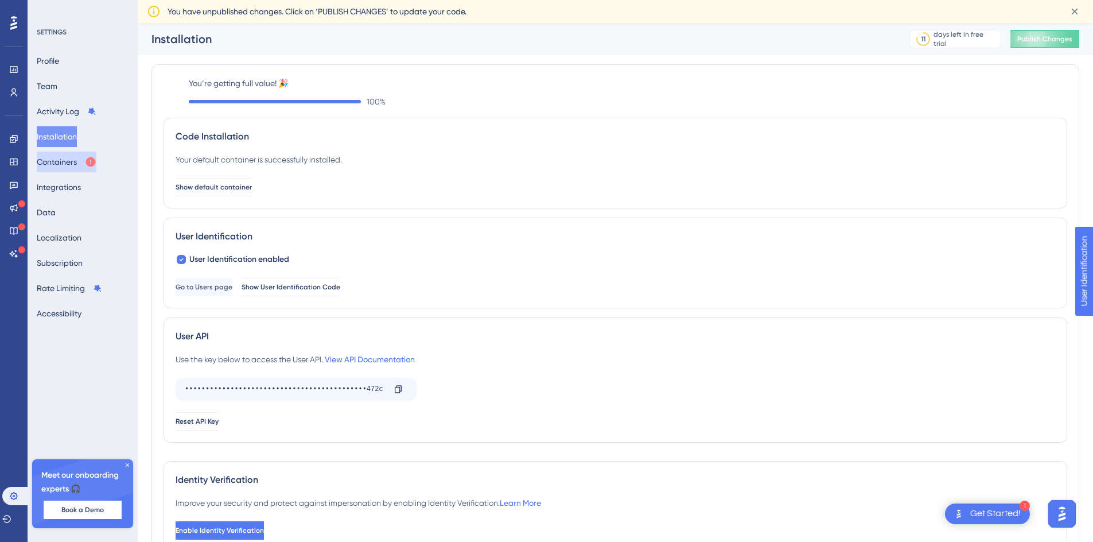
click at [63, 162] on button "Containers" at bounding box center [67, 162] width 60 height 21
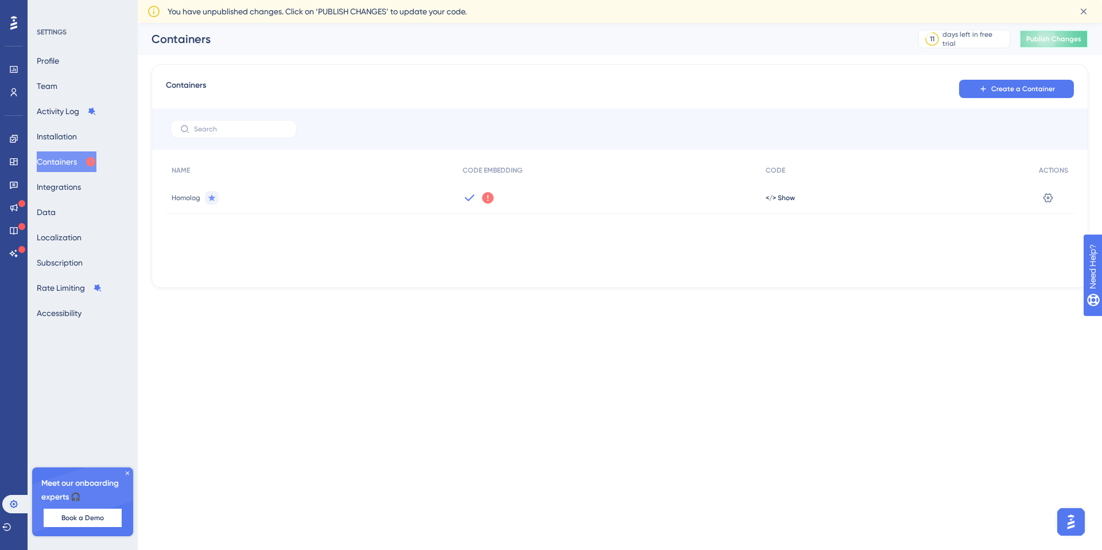
click at [1064, 46] on button "Publish Changes" at bounding box center [1053, 39] width 69 height 18
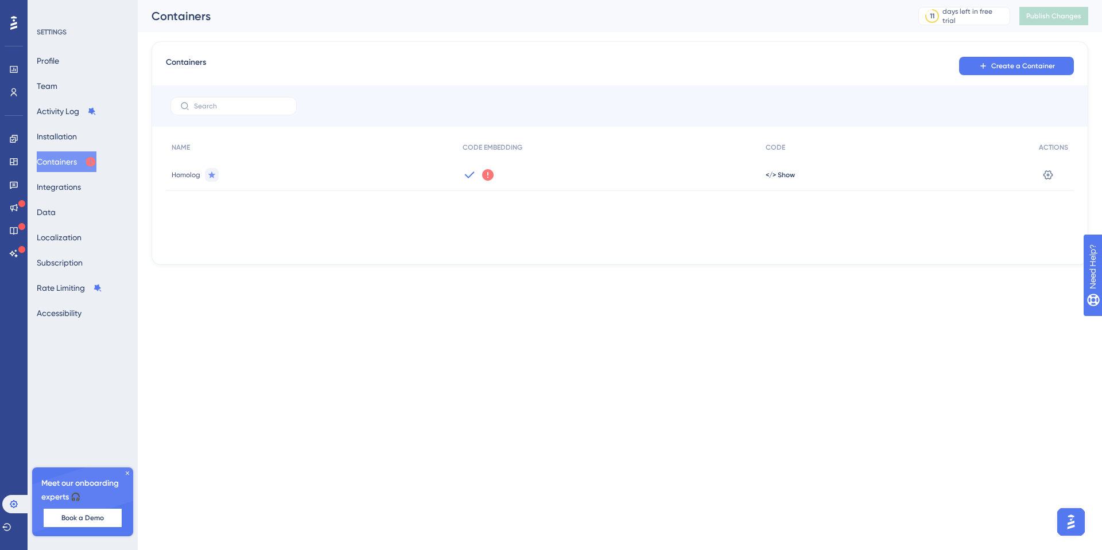
click at [376, 0] on html "Performance Users Engagement Widgets Feedback Product Updates Knowledge Base AI…" at bounding box center [551, 0] width 1102 height 0
click at [11, 135] on icon at bounding box center [13, 138] width 9 height 9
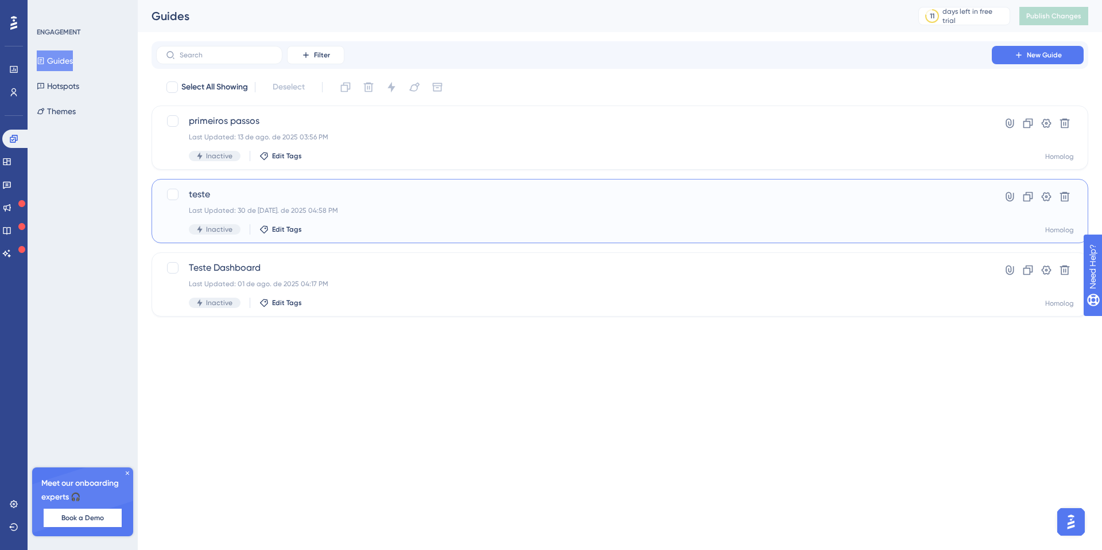
click at [368, 203] on div "teste Last Updated: 30 de [DATE]. de 2025 04:58 PM Inactive Edit Tags" at bounding box center [574, 211] width 770 height 47
